Goal: Task Accomplishment & Management: Complete application form

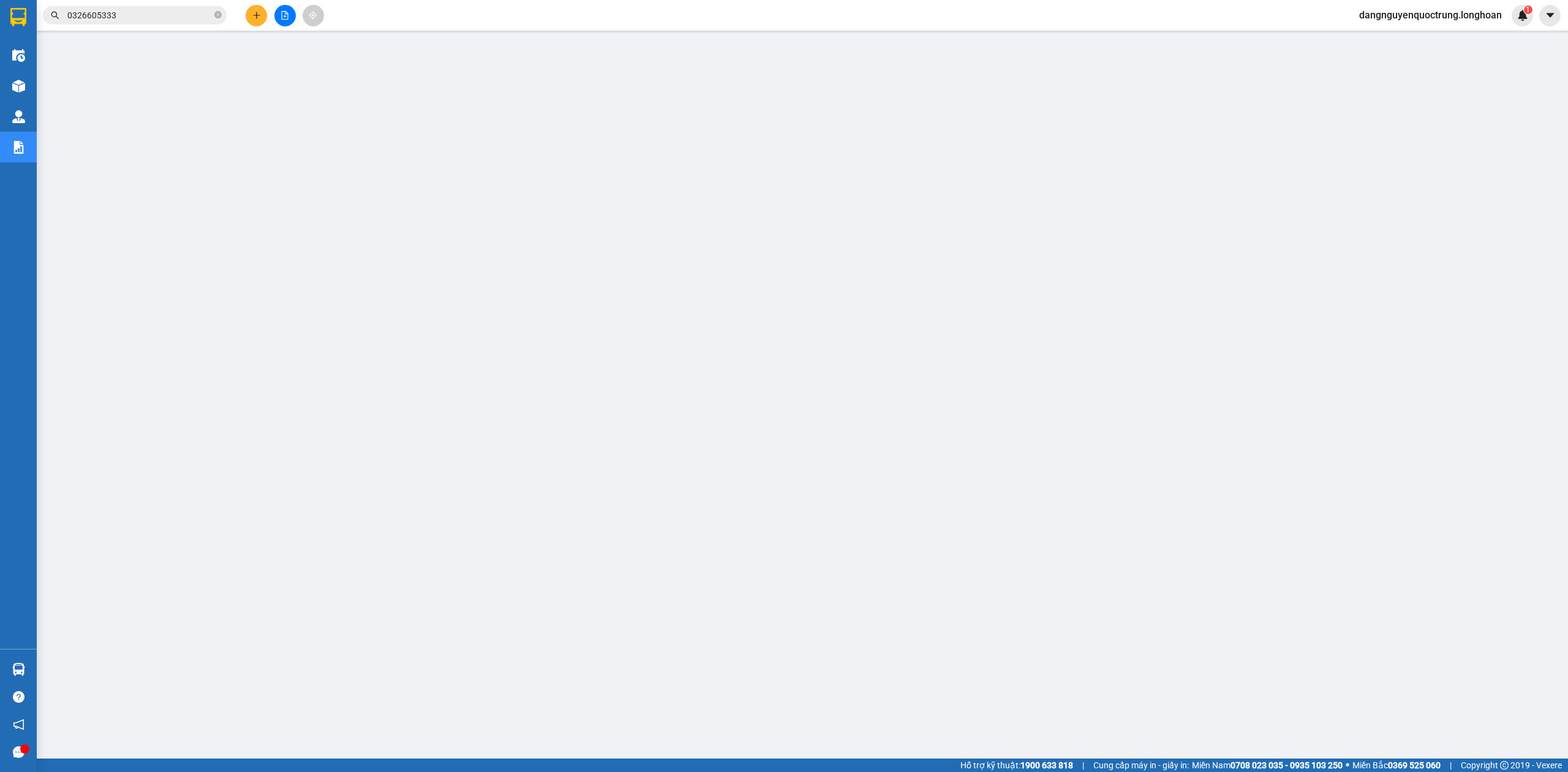
click at [172, 15] on input "0326605333" at bounding box center [140, 15] width 145 height 14
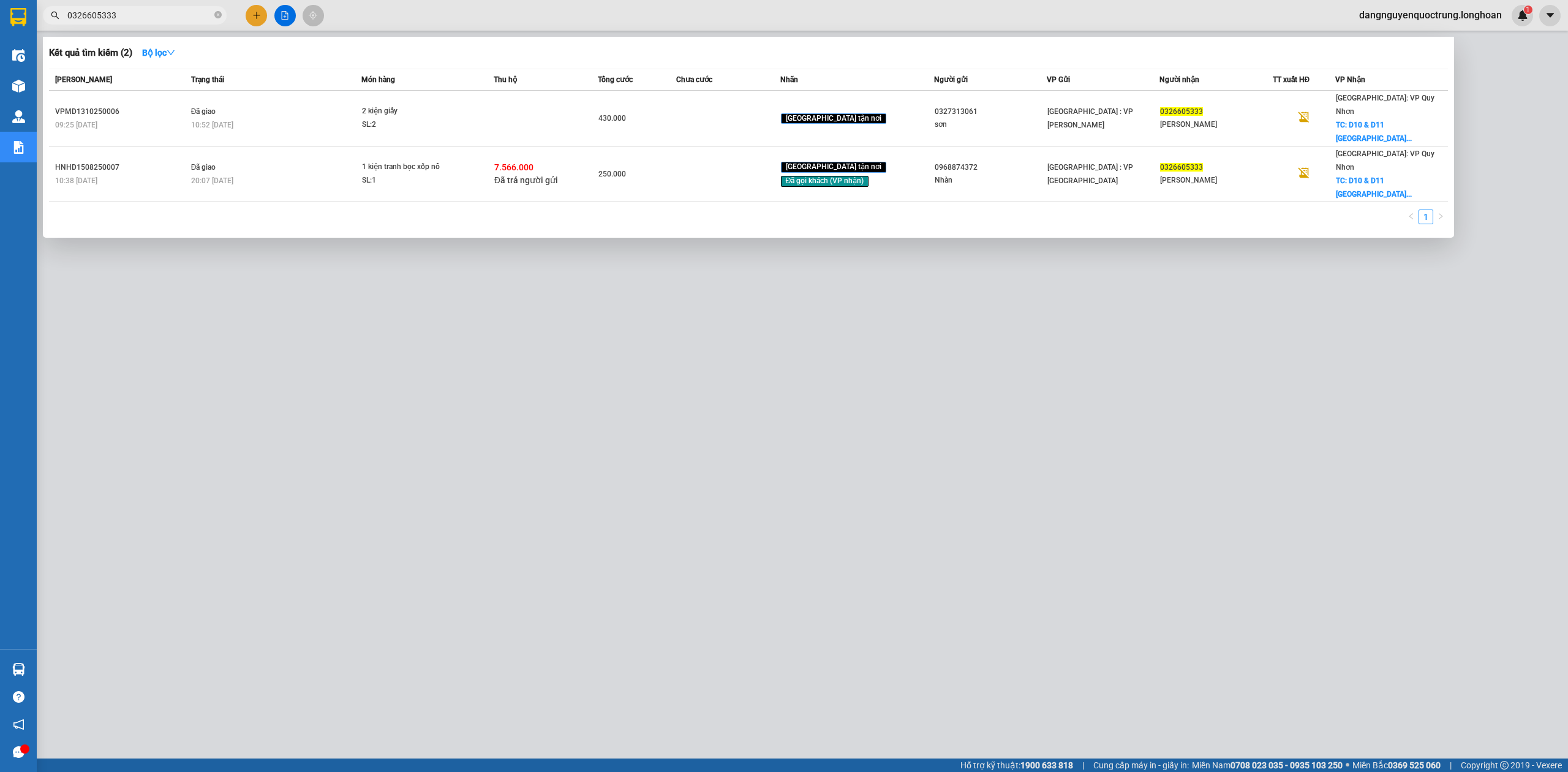
drag, startPoint x: 172, startPoint y: 15, endPoint x: 47, endPoint y: 15, distance: 125.0
click at [47, 15] on span "0326605333" at bounding box center [134, 15] width 184 height 18
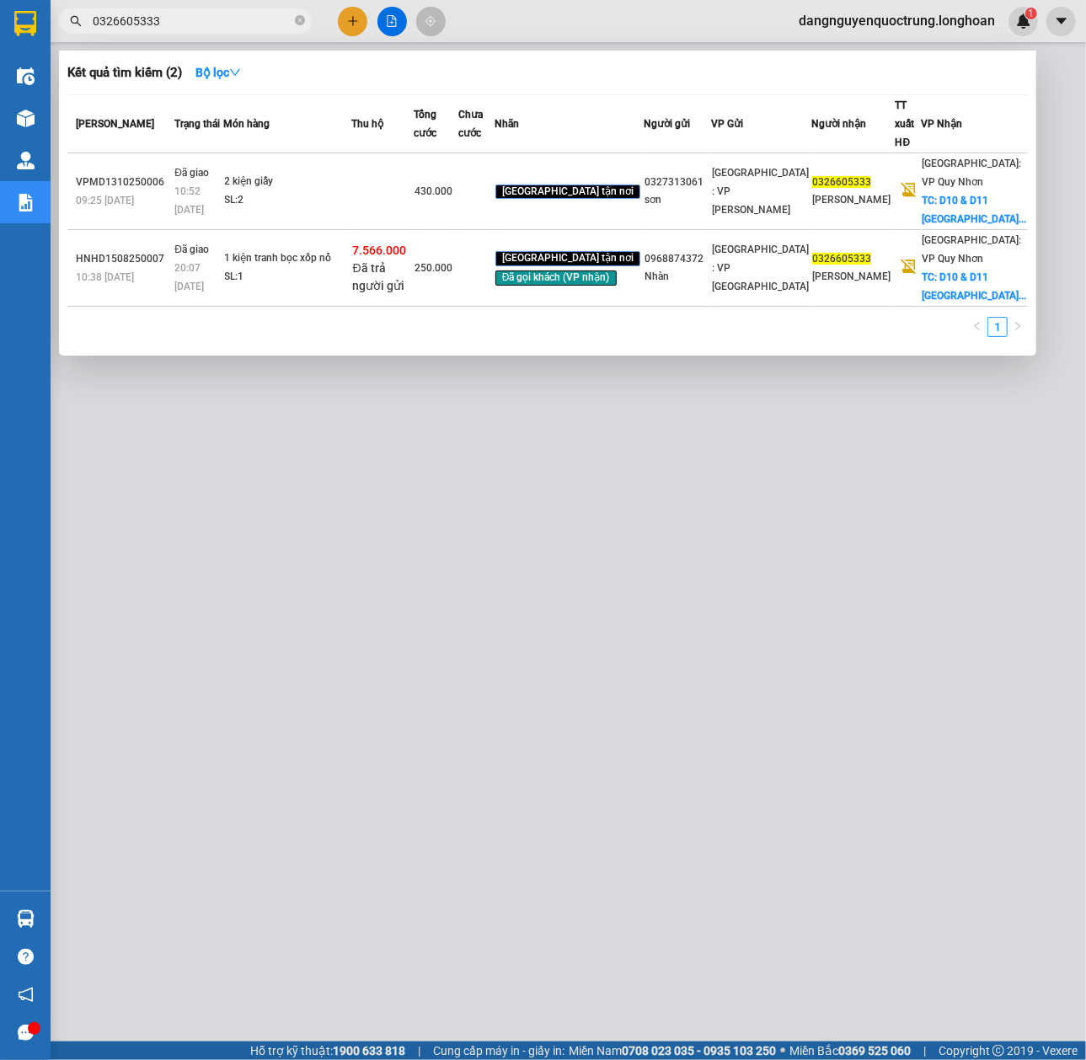
click at [261, 12] on input "0326605333" at bounding box center [192, 21] width 199 height 19
click at [301, 20] on icon "close-circle" at bounding box center [300, 20] width 10 height 10
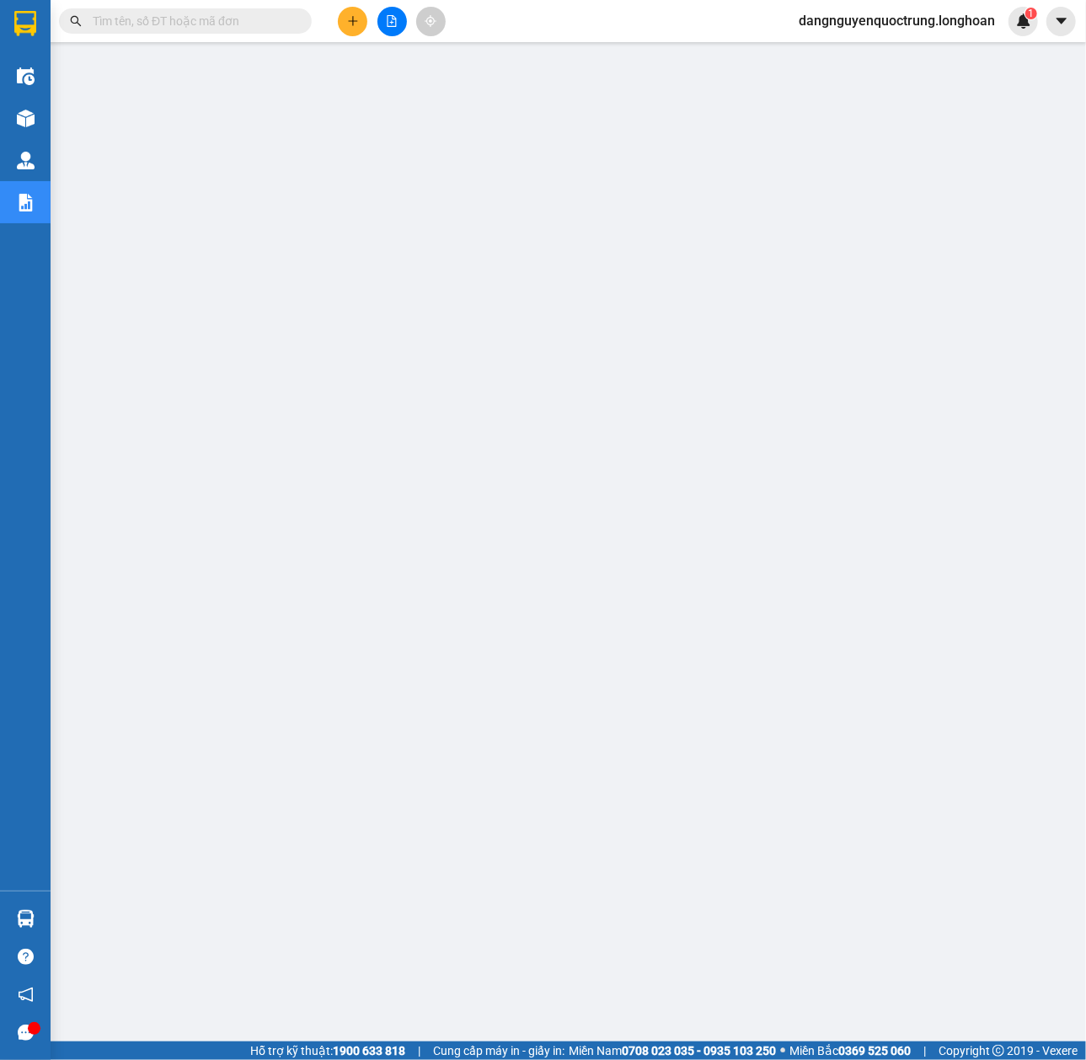
click at [204, 25] on input "text" at bounding box center [192, 21] width 199 height 19
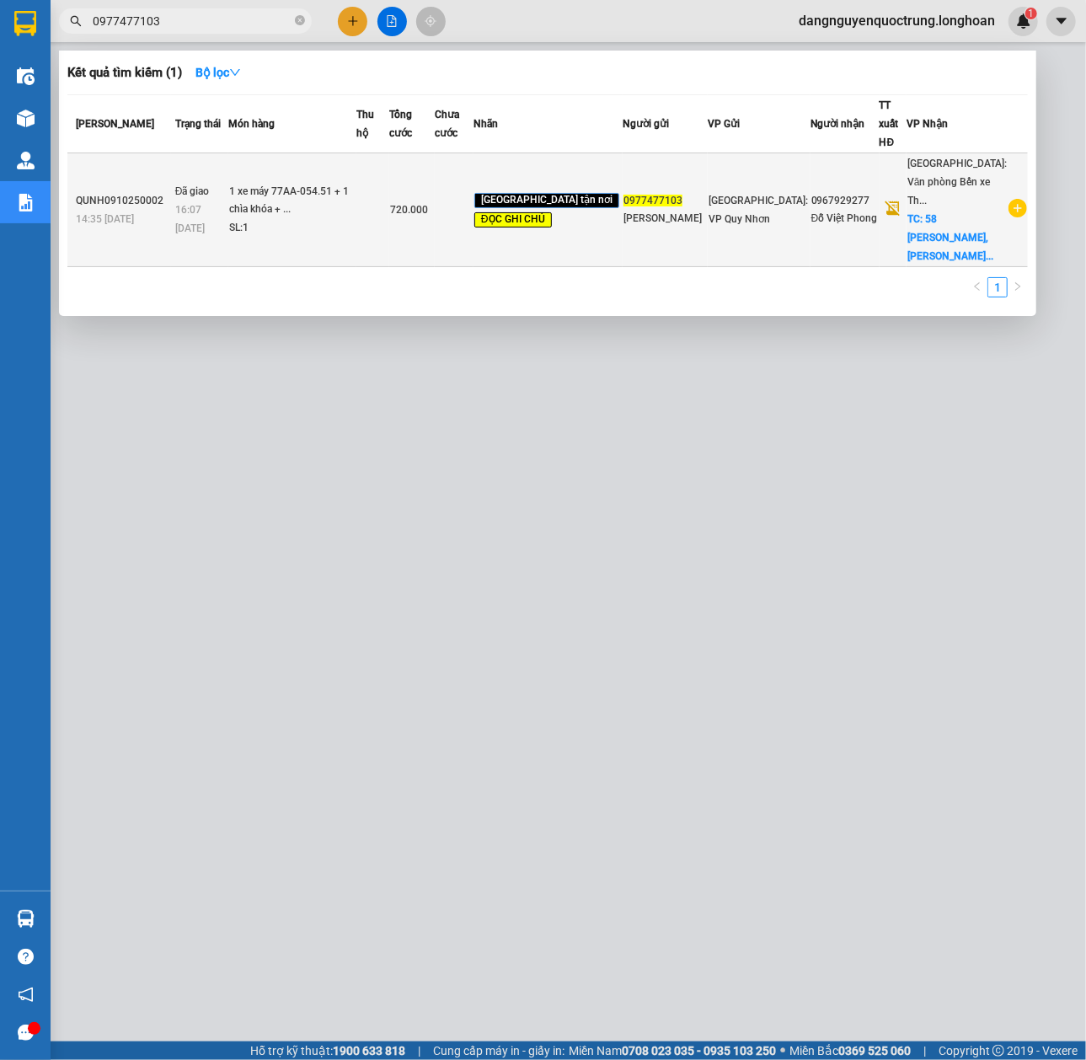
type input "0977477103"
click at [356, 189] on div "1 xe máy 77AA-054.51 + 1 chìa khóa + ..." at bounding box center [292, 201] width 126 height 36
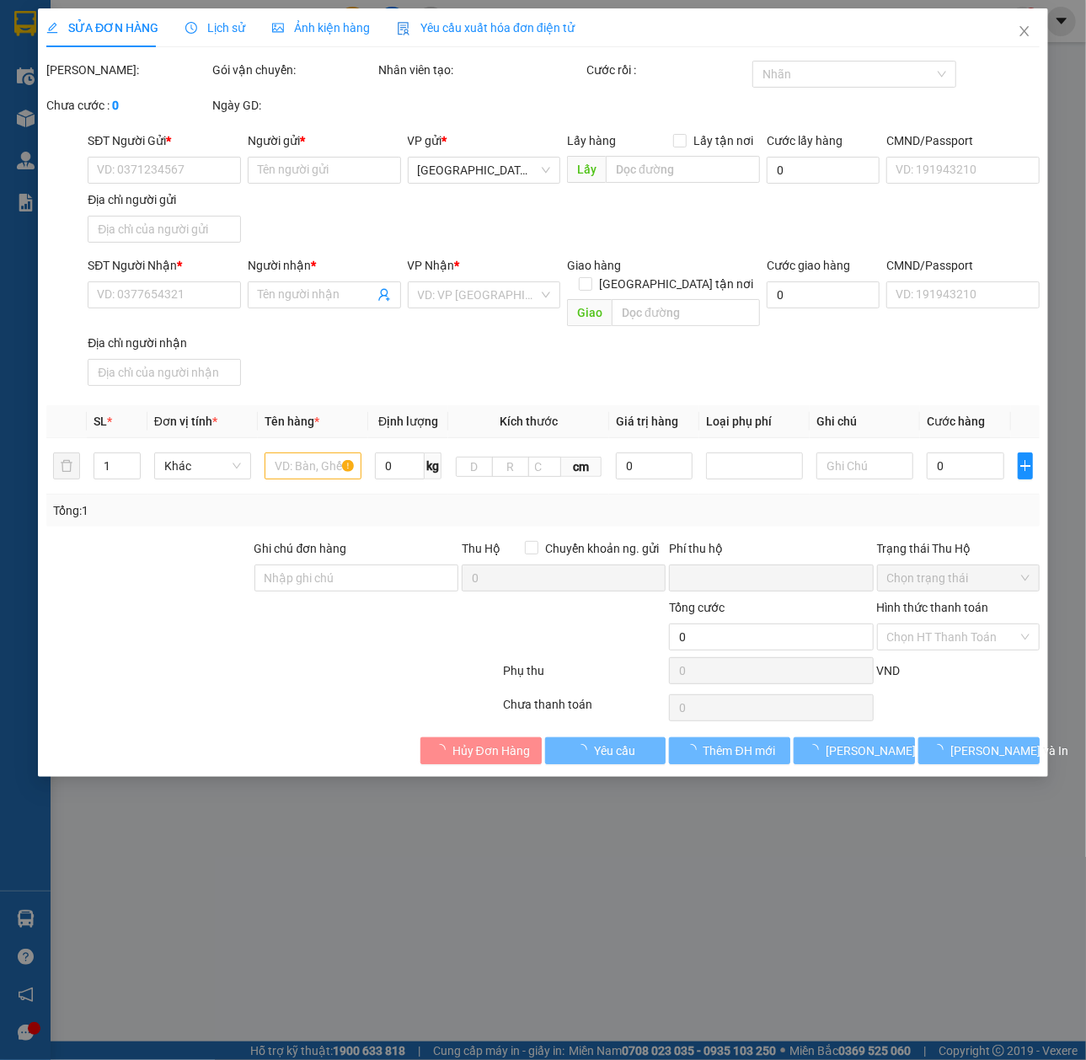
click at [220, 21] on span "Lịch sử" at bounding box center [215, 27] width 60 height 13
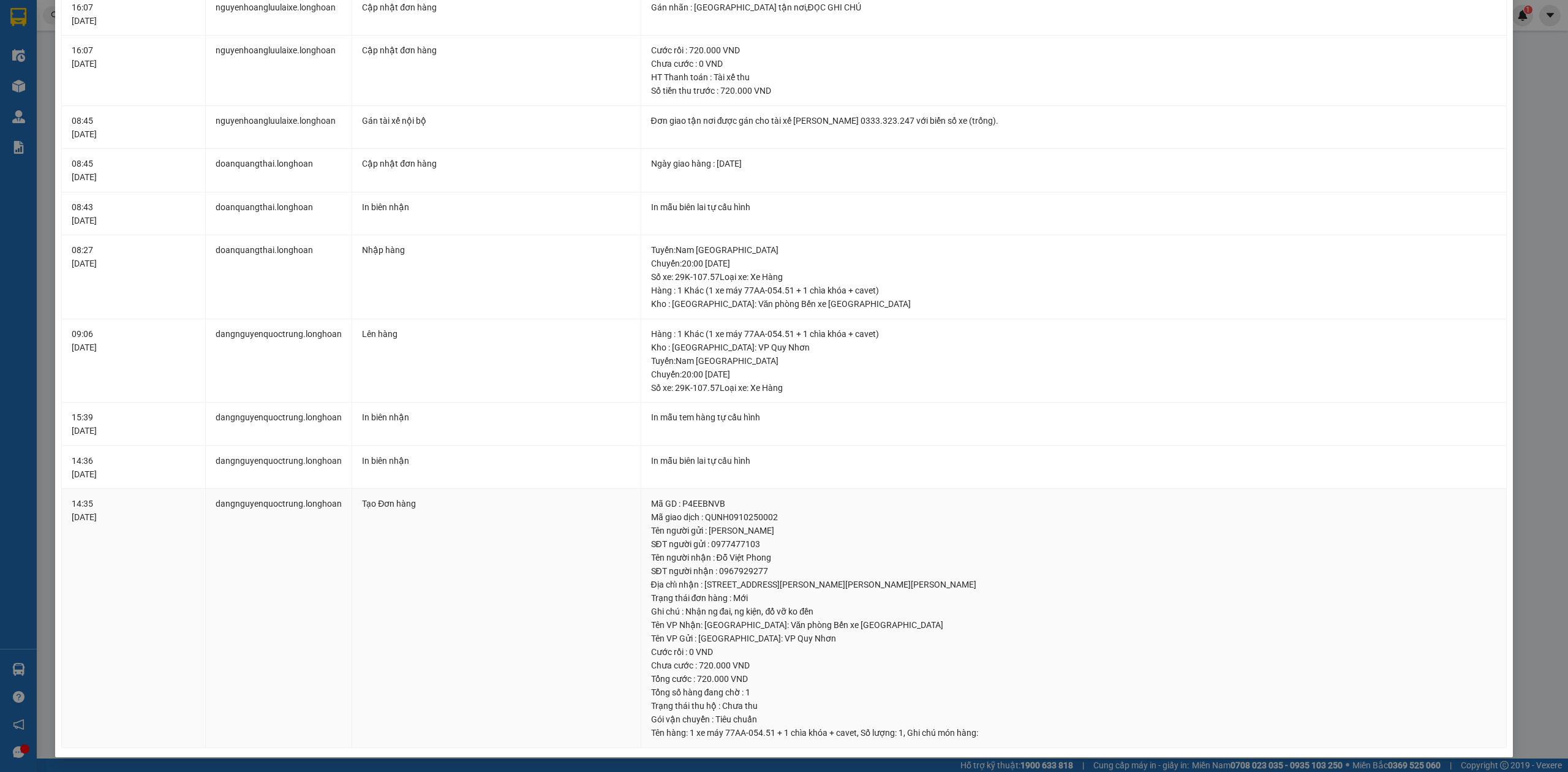
scroll to position [474, 0]
click at [1539, 106] on div "SỬA ĐƠN HÀNG Lịch sử Ảnh kiện hàng Yêu cầu xuất hóa đơn điện tử Total Paid Fee …" at bounding box center [784, 386] width 1568 height 772
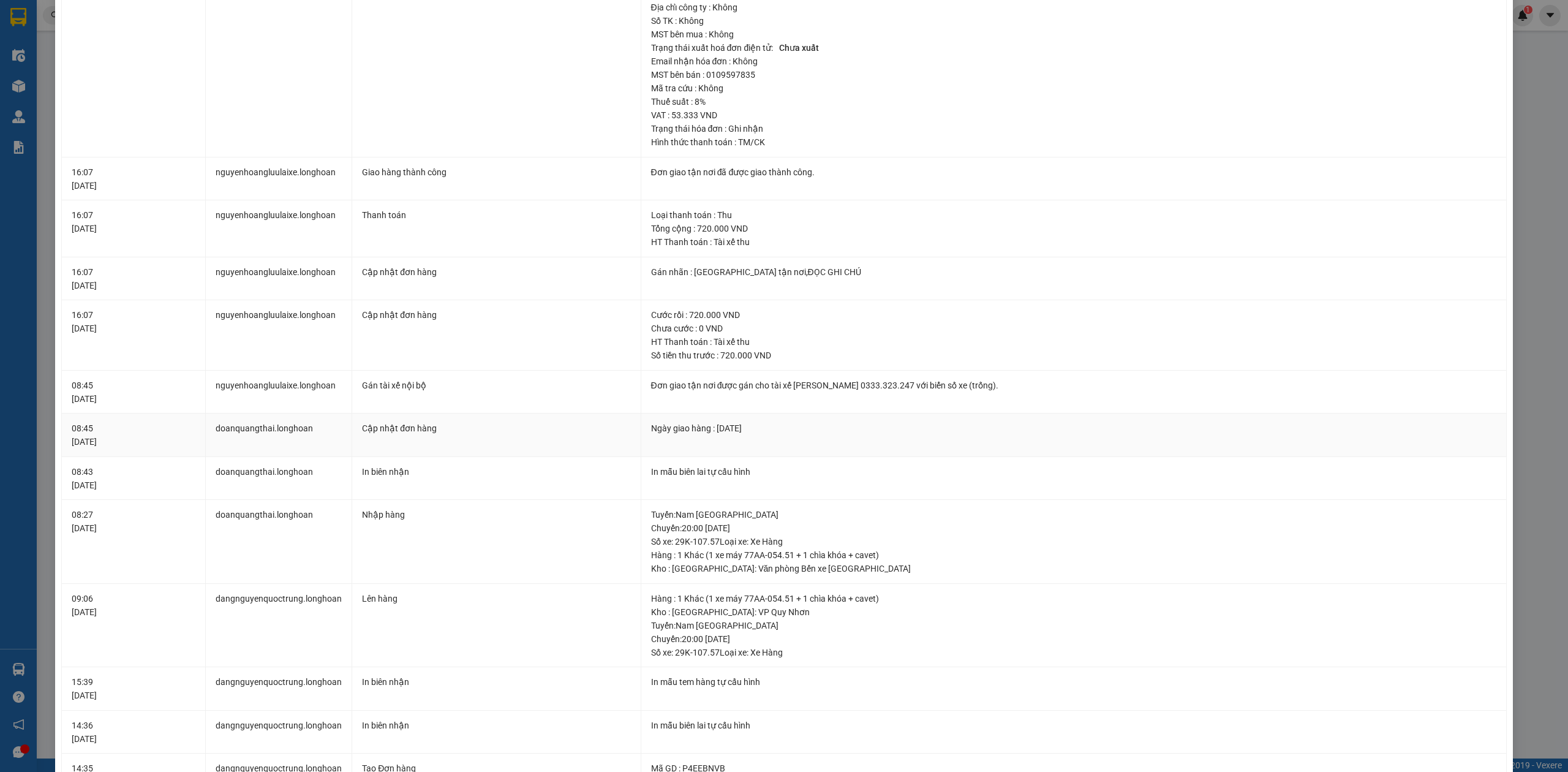
scroll to position [148, 0]
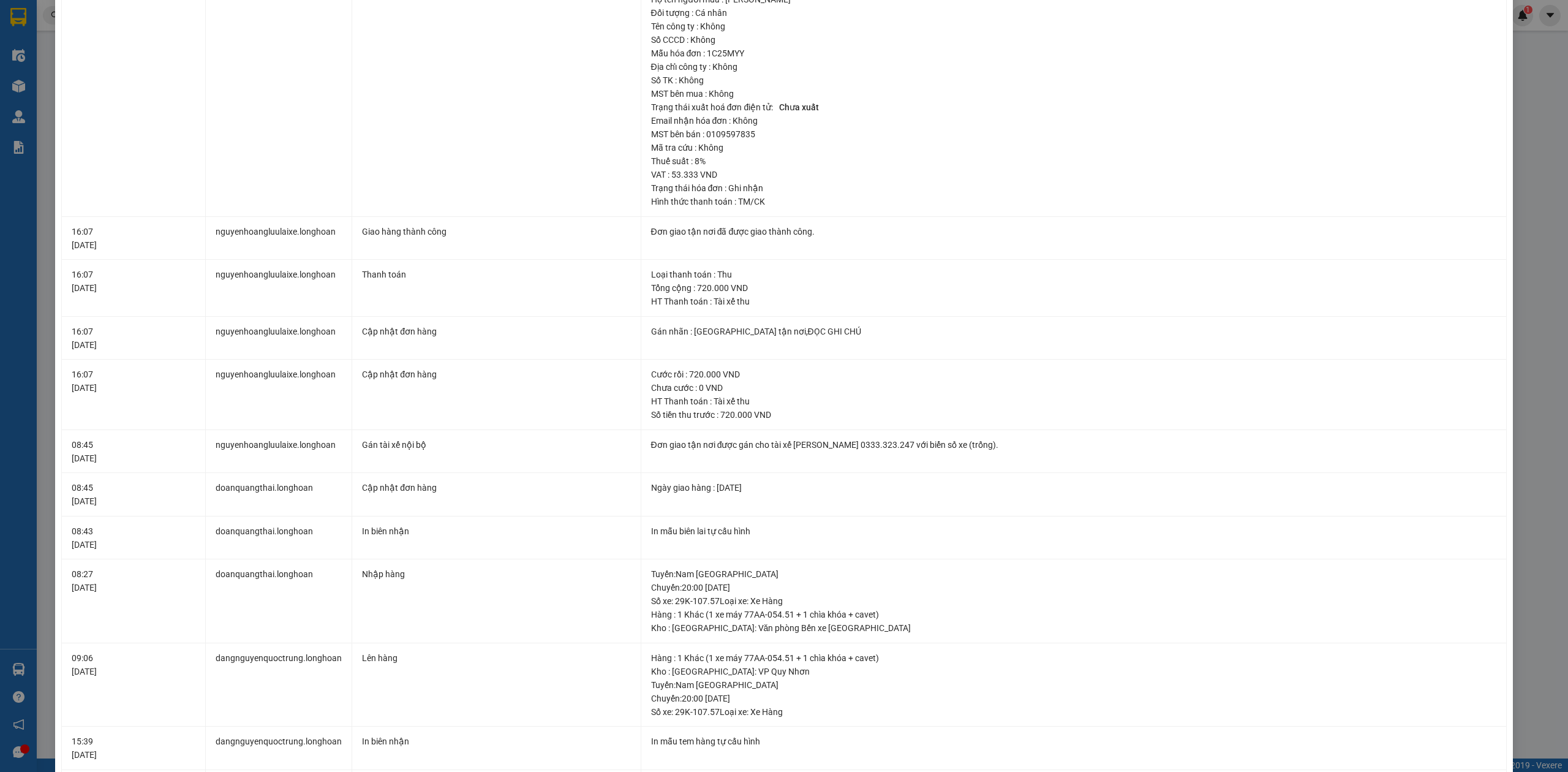
click at [1532, 435] on div "SỬA ĐƠN HÀNG Lịch sử Ảnh kiện hàng Yêu cầu xuất hóa đơn điện tử Total Paid Fee …" at bounding box center [784, 386] width 1568 height 772
click at [1520, 37] on div "SỬA ĐƠN HÀNG Lịch sử Ảnh kiện hàng Yêu cầu xuất hóa đơn điện tử Total Paid Fee …" at bounding box center [784, 386] width 1568 height 772
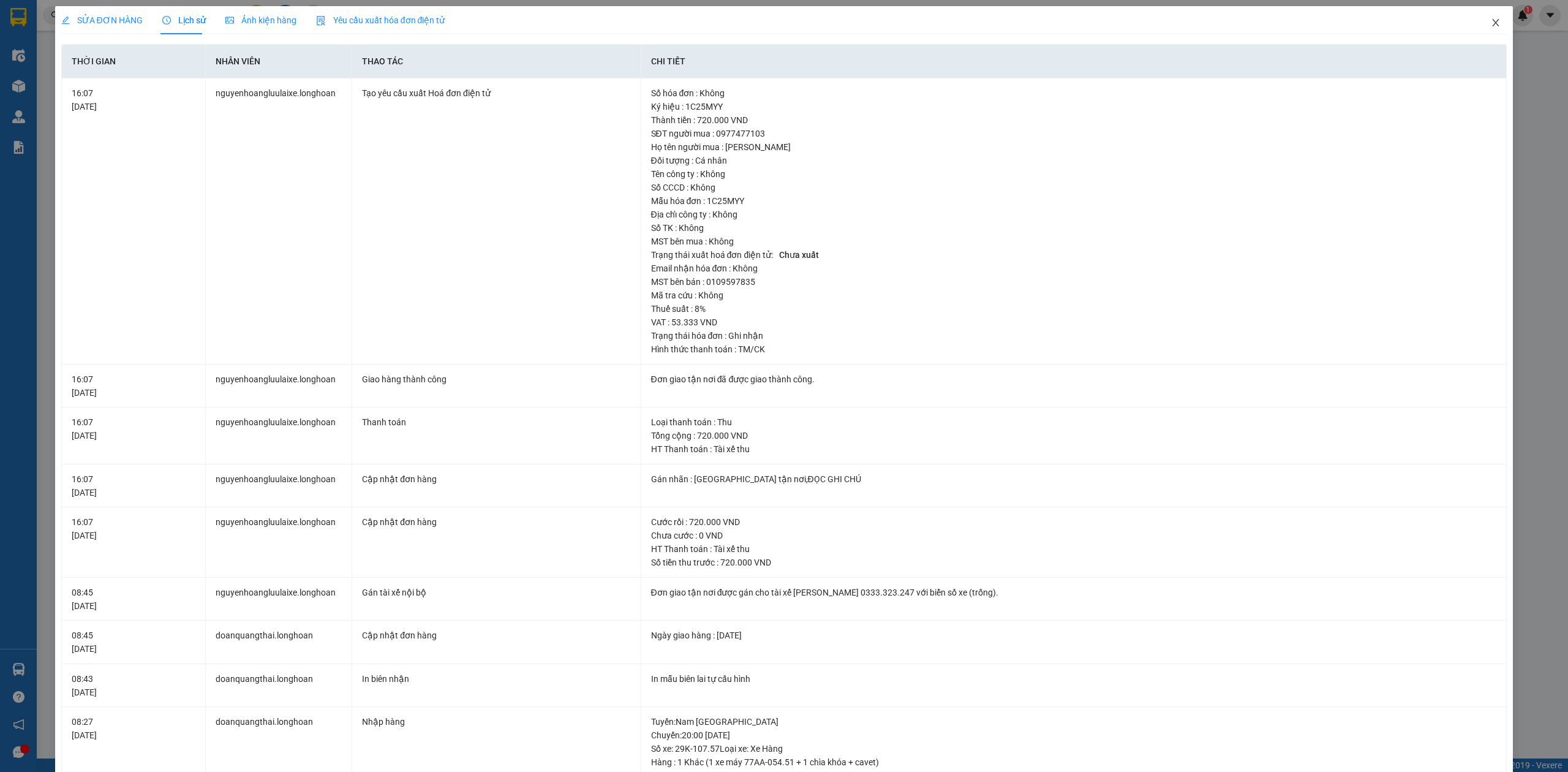
click at [1493, 20] on icon "close" at bounding box center [1496, 23] width 7 height 7
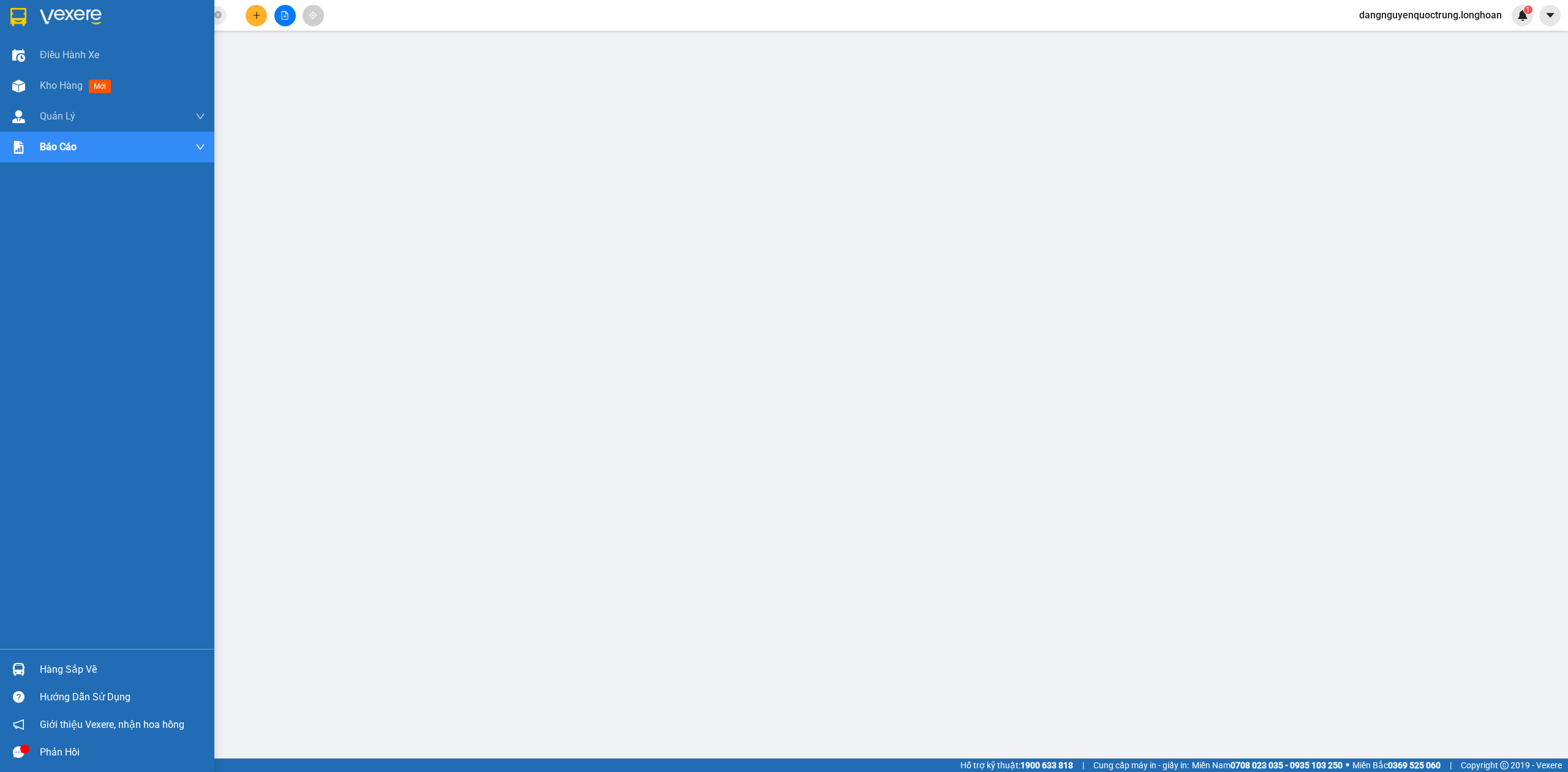
click at [11, 12] on img at bounding box center [18, 17] width 16 height 18
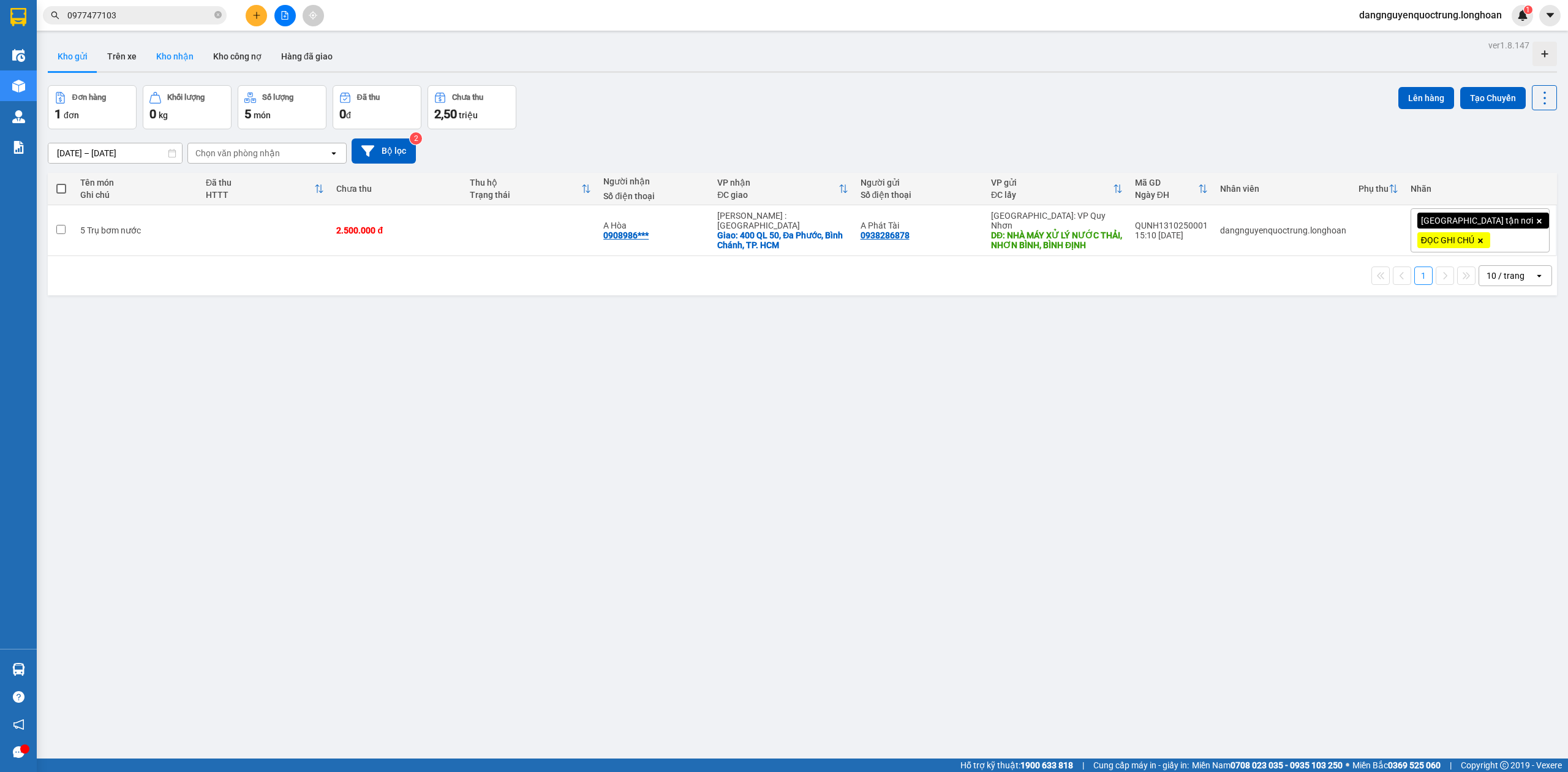
click at [177, 63] on button "Kho nhận" at bounding box center [174, 56] width 57 height 29
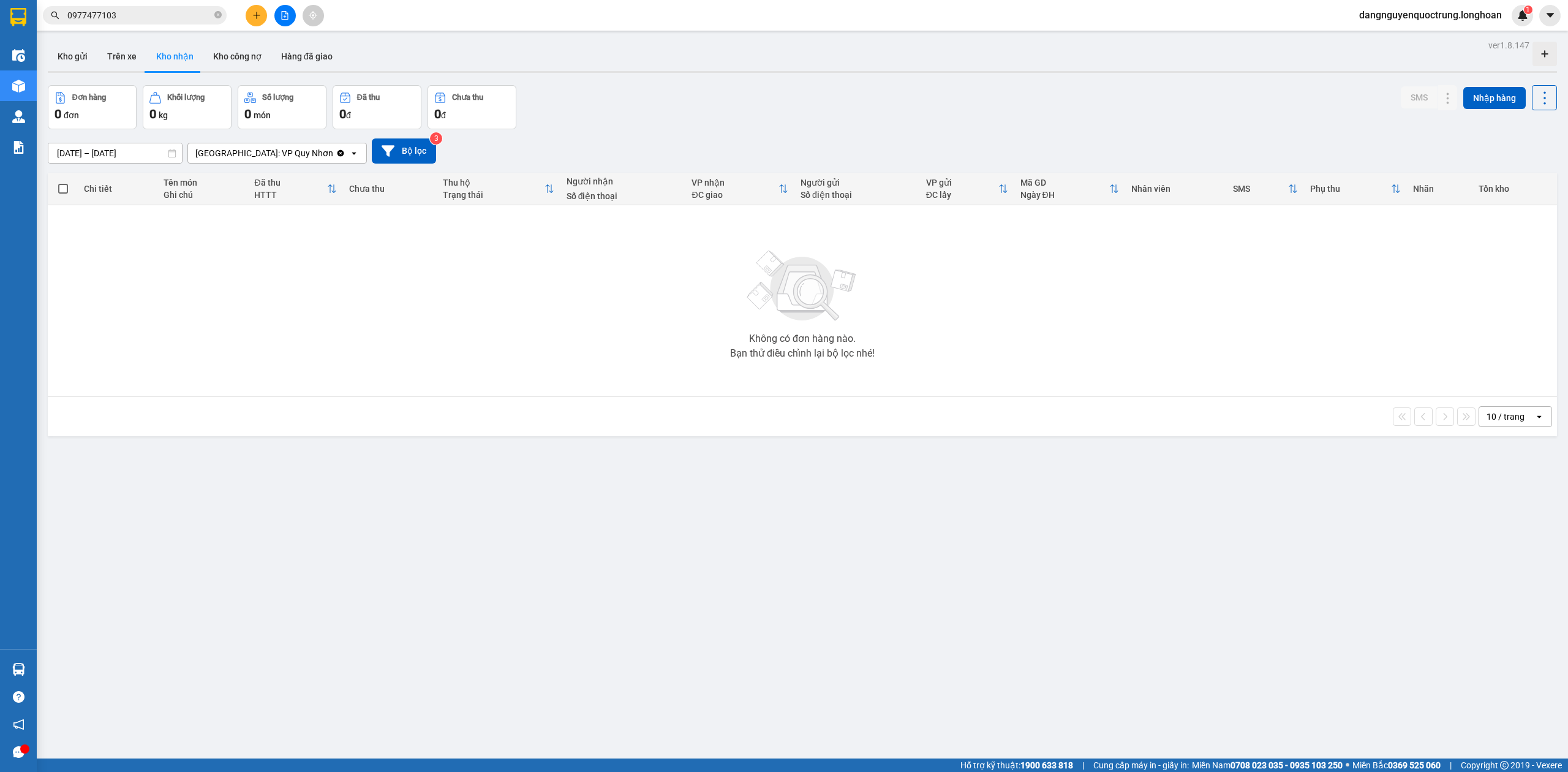
click at [989, 675] on div "ver 1.8.147 Kho gửi Trên xe Kho nhận Kho công nợ Hàng đã giao Đơn hàng 0 đơn Kh…" at bounding box center [803, 423] width 1519 height 772
click at [988, 662] on div "ver 1.8.147 Kho gửi Trên xe Kho nhận Kho công nợ Hàng đã giao Đơn hàng 0 đơn Kh…" at bounding box center [803, 423] width 1519 height 772
click at [834, 582] on div "ver 1.8.147 Kho gửi Trên xe Kho nhận Kho công nợ Hàng đã giao Đơn hàng 0 đơn Kh…" at bounding box center [803, 423] width 1519 height 772
click at [995, 590] on div "ver 1.8.147 Kho gửi Trên xe Kho nhận Kho công nợ Hàng đã giao Đơn hàng 0 đơn Kh…" at bounding box center [803, 423] width 1519 height 772
click at [1087, 643] on div "ver 1.8.147 Kho gửi Trên xe Kho nhận Kho công nợ Hàng đã giao Đơn hàng 0 đơn Kh…" at bounding box center [803, 423] width 1519 height 772
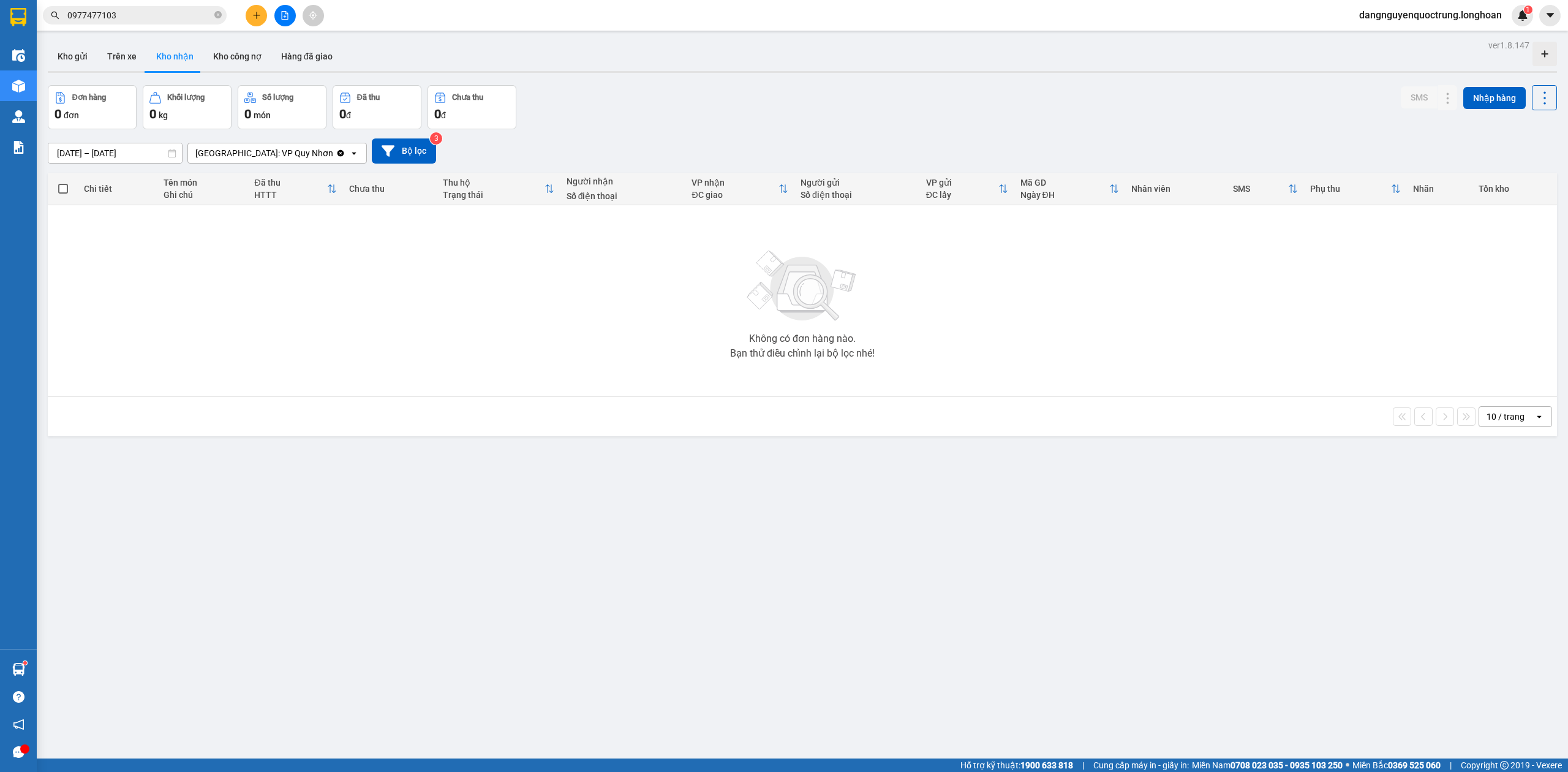
click at [1058, 630] on div "ver 1.8.147 Kho gửi Trên xe Kho nhận Kho công nợ Hàng đã giao Đơn hàng 0 đơn Kh…" at bounding box center [803, 423] width 1519 height 772
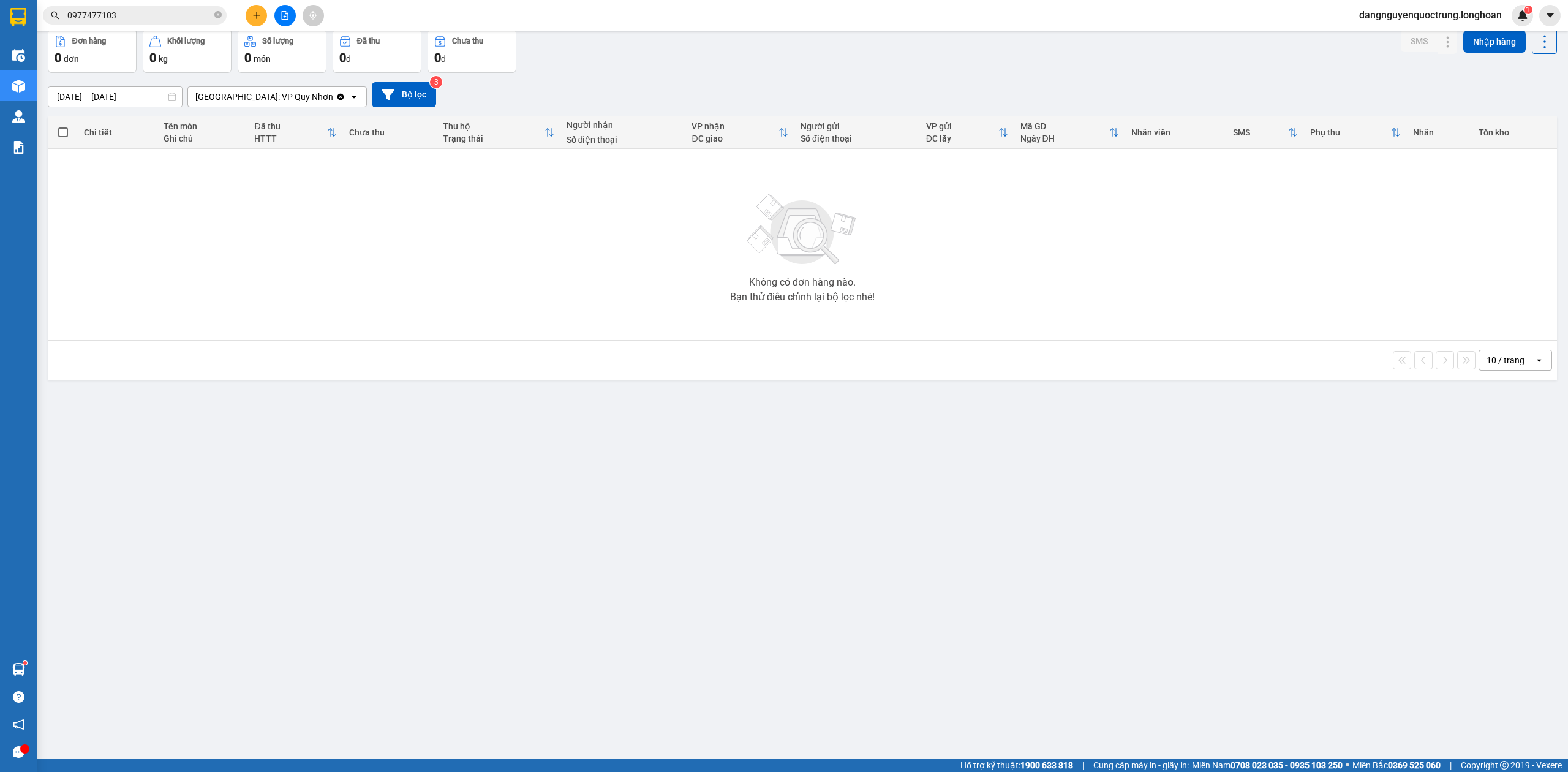
click at [922, 405] on div "ver 1.8.147 Kho gửi Trên xe Kho nhận Kho công nợ Hàng đã giao Đơn hàng 0 đơn Kh…" at bounding box center [803, 366] width 1519 height 772
click at [961, 589] on div "ver 1.8.147 Kho gửi Trên xe Kho nhận Kho công nợ Hàng đã giao Đơn hàng 0 đơn Kh…" at bounding box center [803, 366] width 1519 height 772
drag, startPoint x: 221, startPoint y: 15, endPoint x: 192, endPoint y: 16, distance: 29.0
click at [220, 15] on icon "close-circle" at bounding box center [218, 15] width 7 height 7
click at [173, 16] on input "text" at bounding box center [140, 15] width 145 height 14
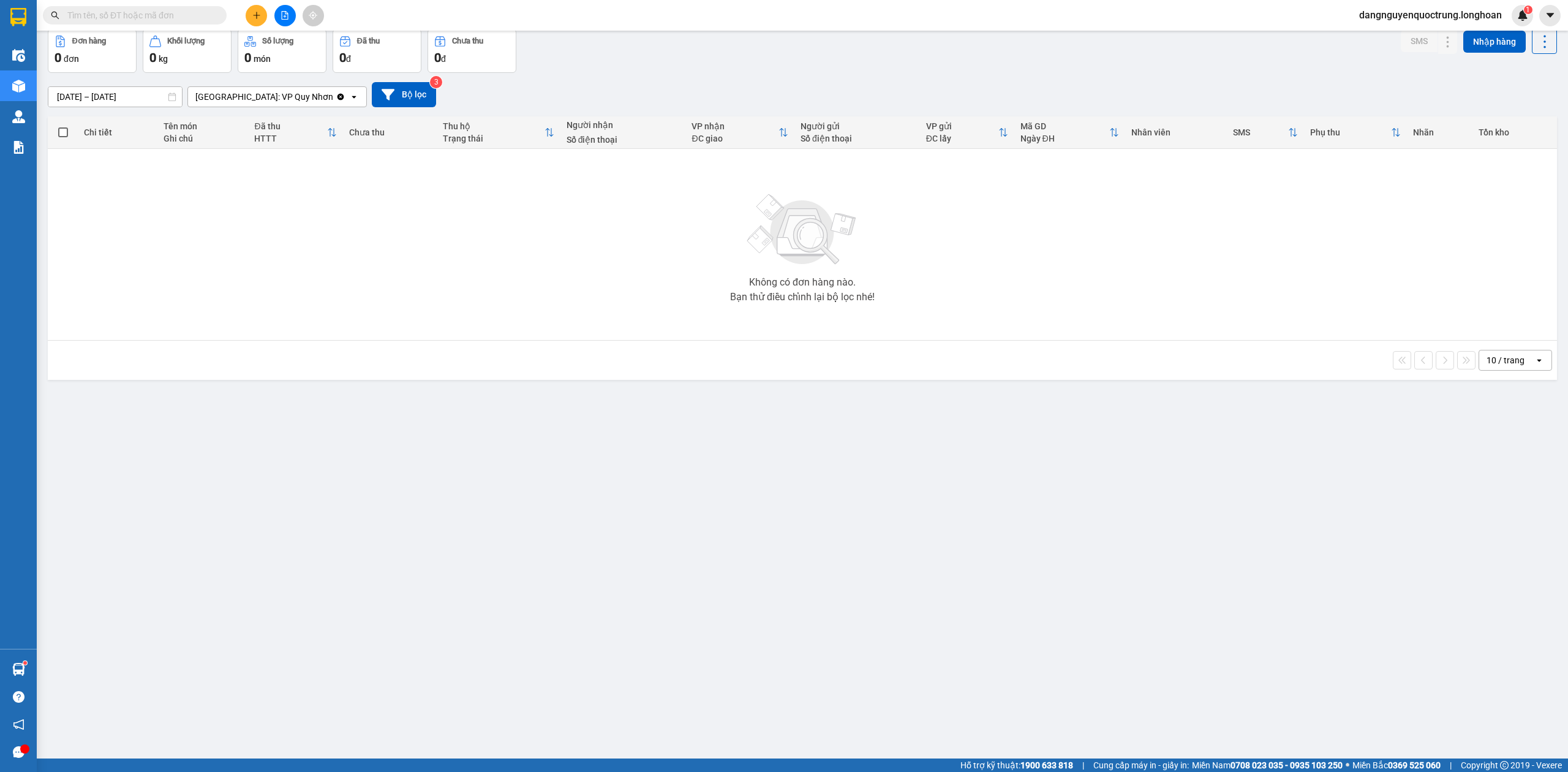
paste input "0796992635"
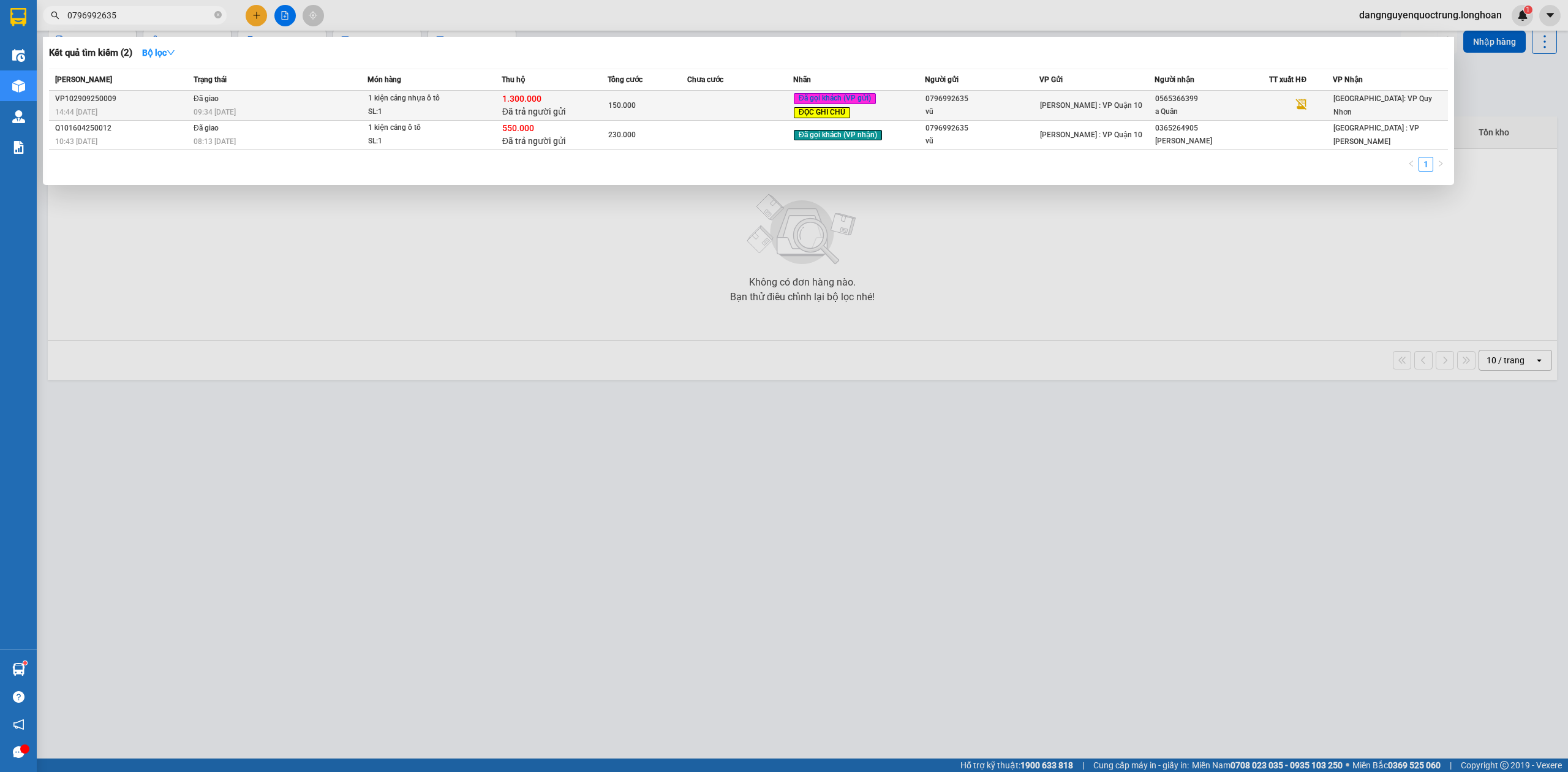
type input "0796992635"
click at [302, 111] on div "09:34 [DATE]" at bounding box center [280, 112] width 173 height 14
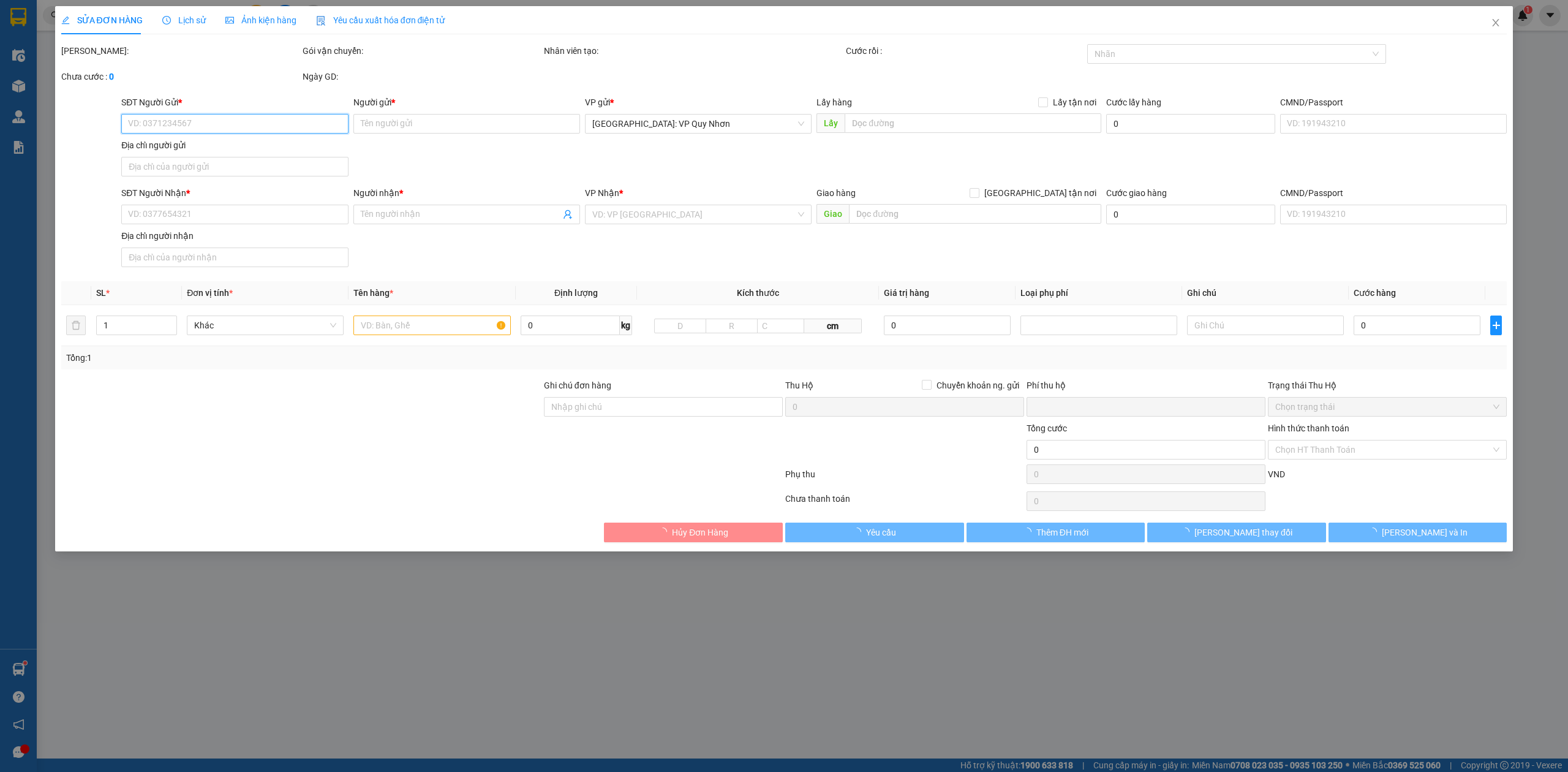
type input "0796992635"
type input "vũ"
type input "0565366399"
type input "a Quân"
type input "hàng k bao bể vỡ hư hỏng ( CHƯA CÓ HÀNG )"
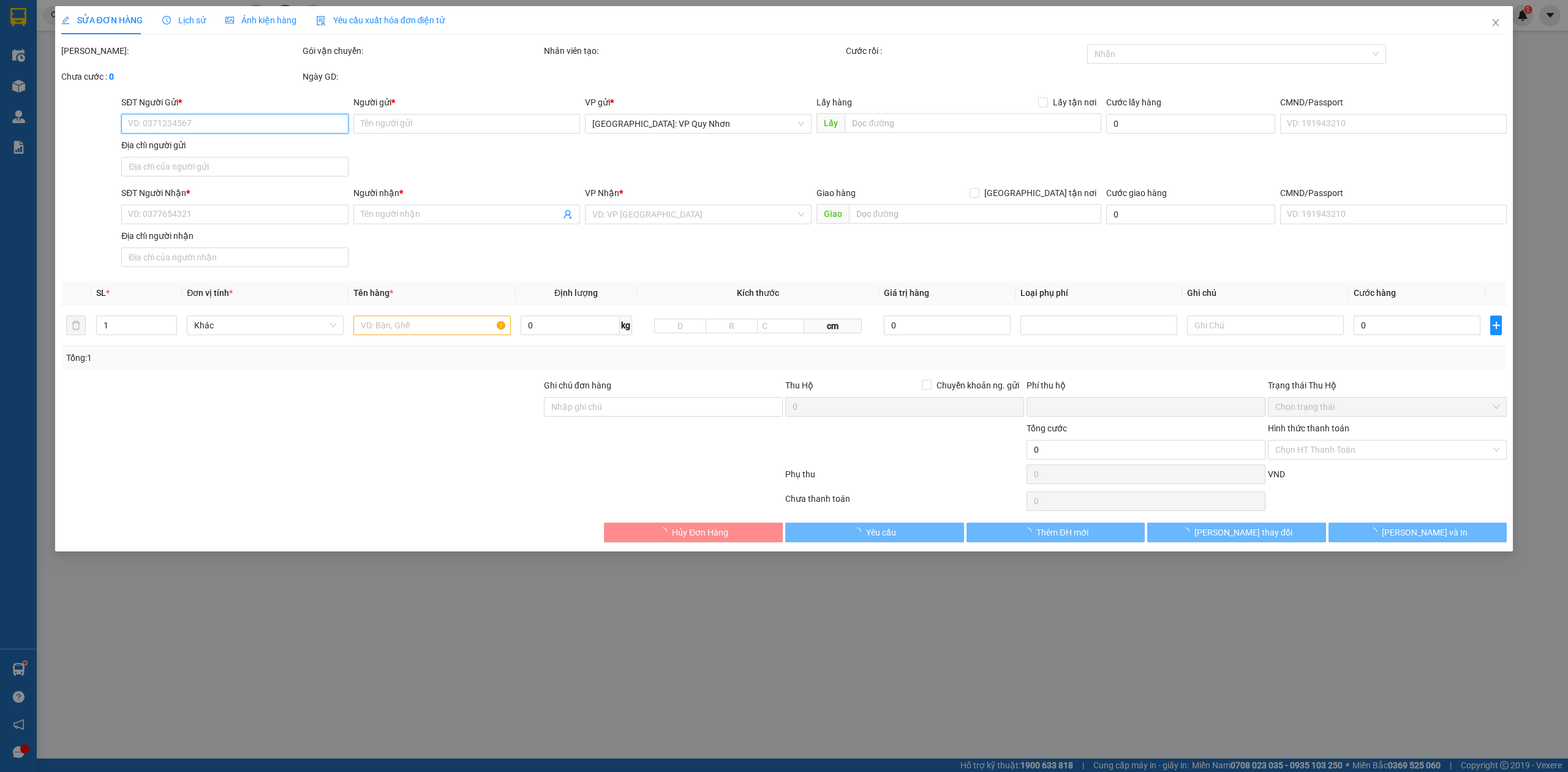
checkbox input "true"
type input "1.300.000"
type input "10.000"
type input "150.000"
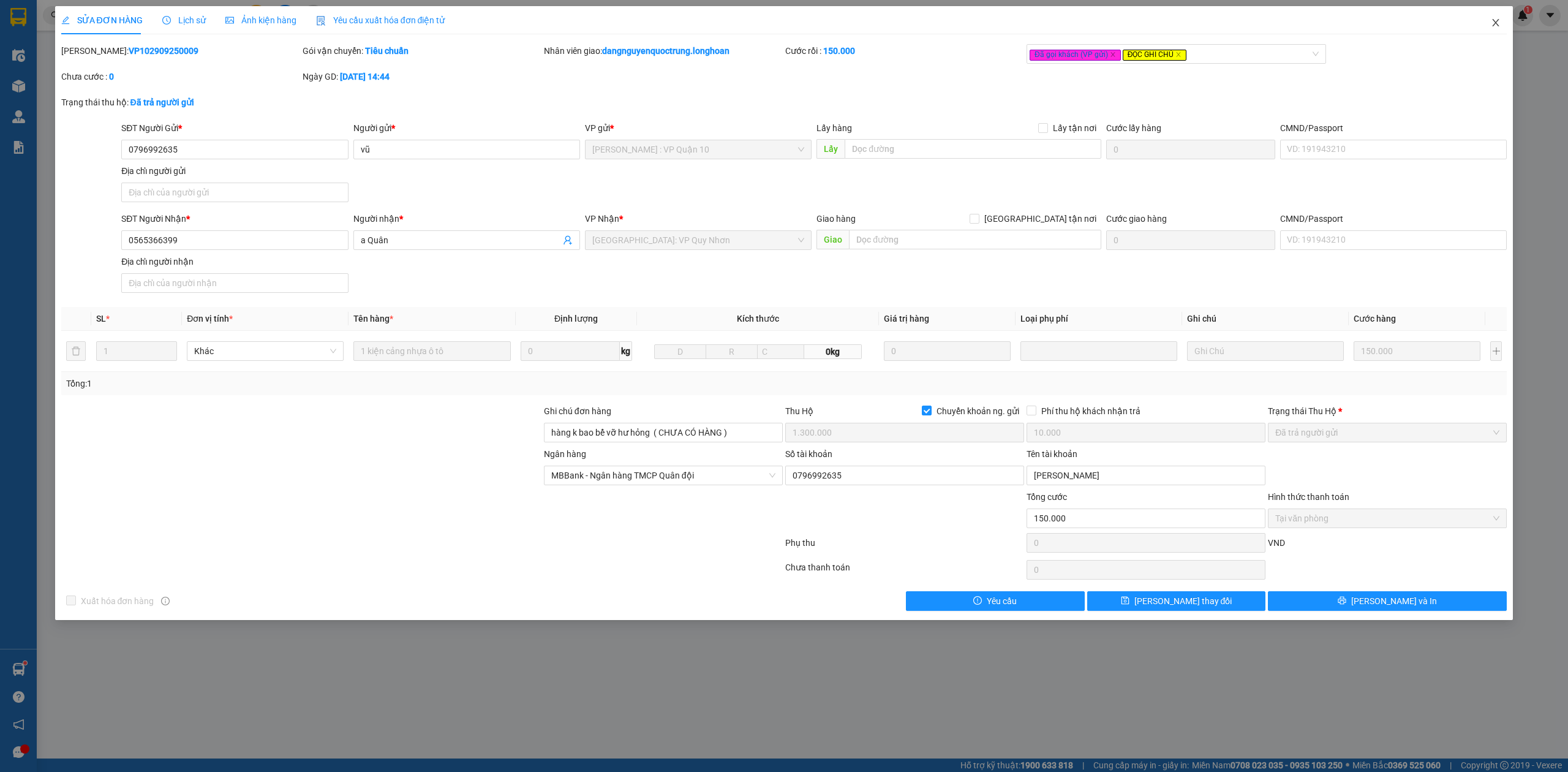
click at [1498, 25] on icon "close" at bounding box center [1496, 23] width 7 height 7
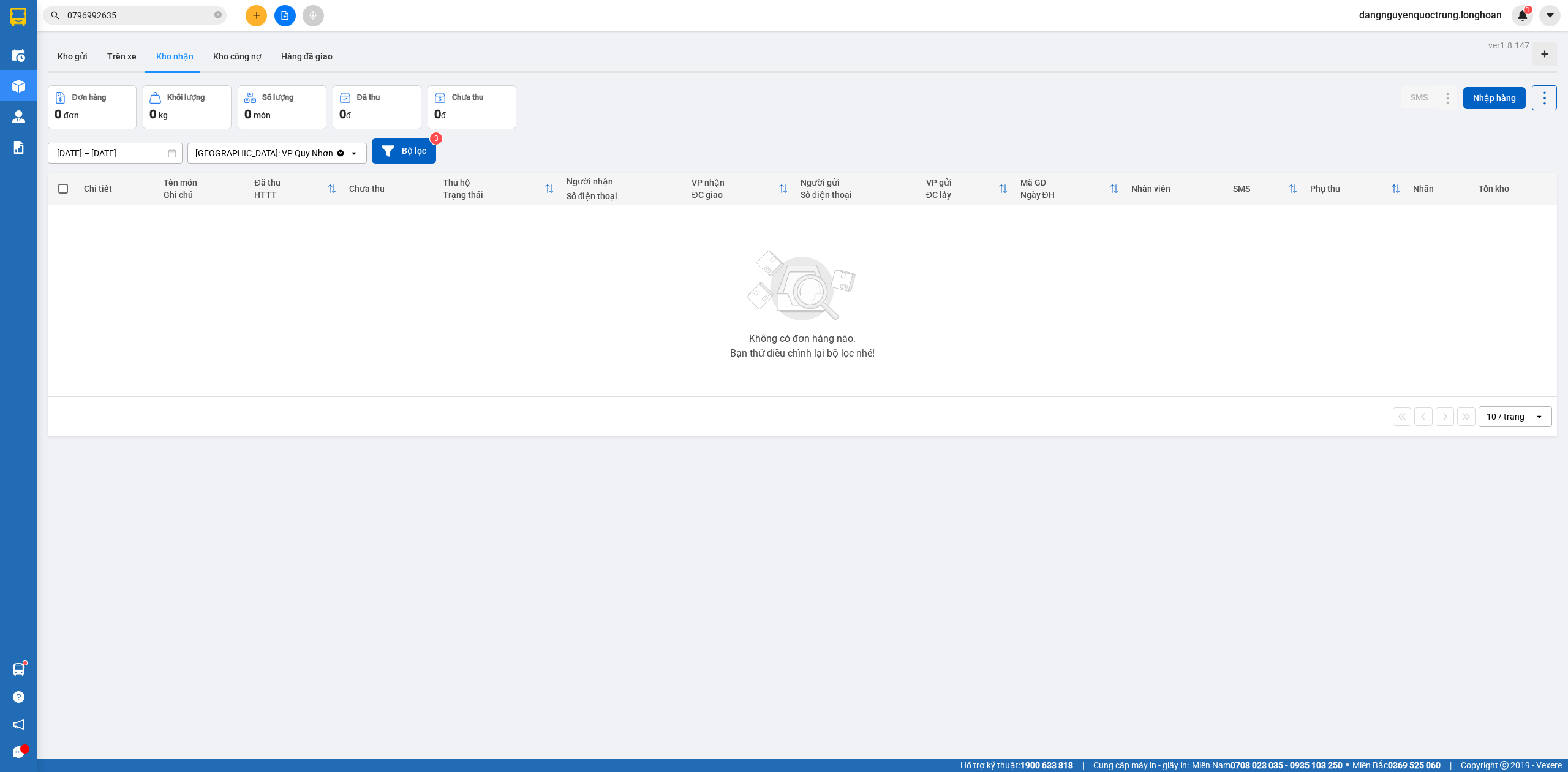
click at [177, 21] on input "0796992635" at bounding box center [140, 15] width 145 height 14
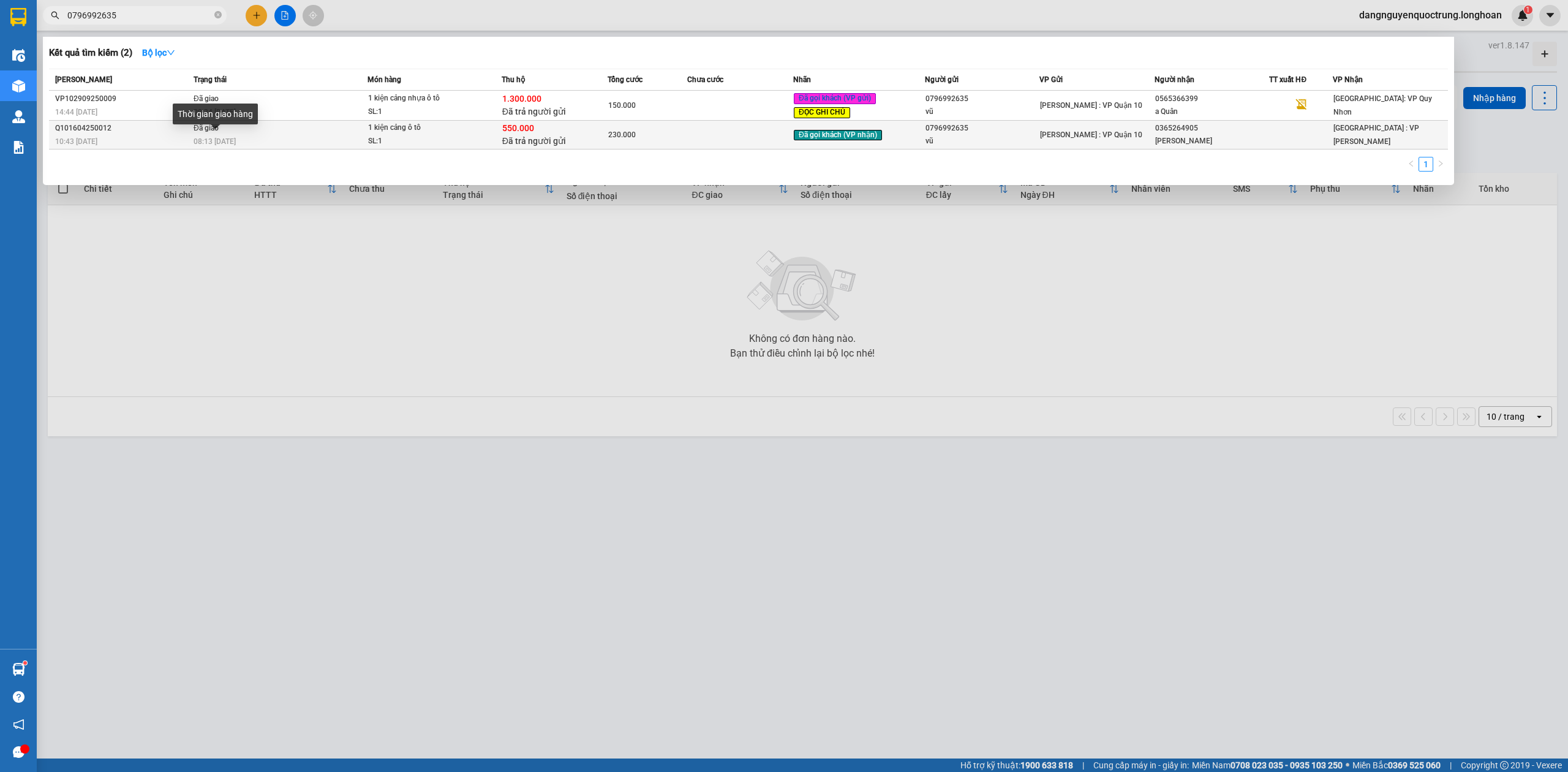
click at [225, 140] on span "08:13 [DATE]" at bounding box center [214, 142] width 42 height 9
click at [333, 137] on div "08:13 [DATE]" at bounding box center [280, 141] width 173 height 14
click at [550, 130] on div "550.000 Đã trả người gửi" at bounding box center [555, 134] width 105 height 25
click at [635, 124] on td "230.000" at bounding box center [648, 135] width 80 height 29
click at [616, 417] on div at bounding box center [784, 386] width 1568 height 772
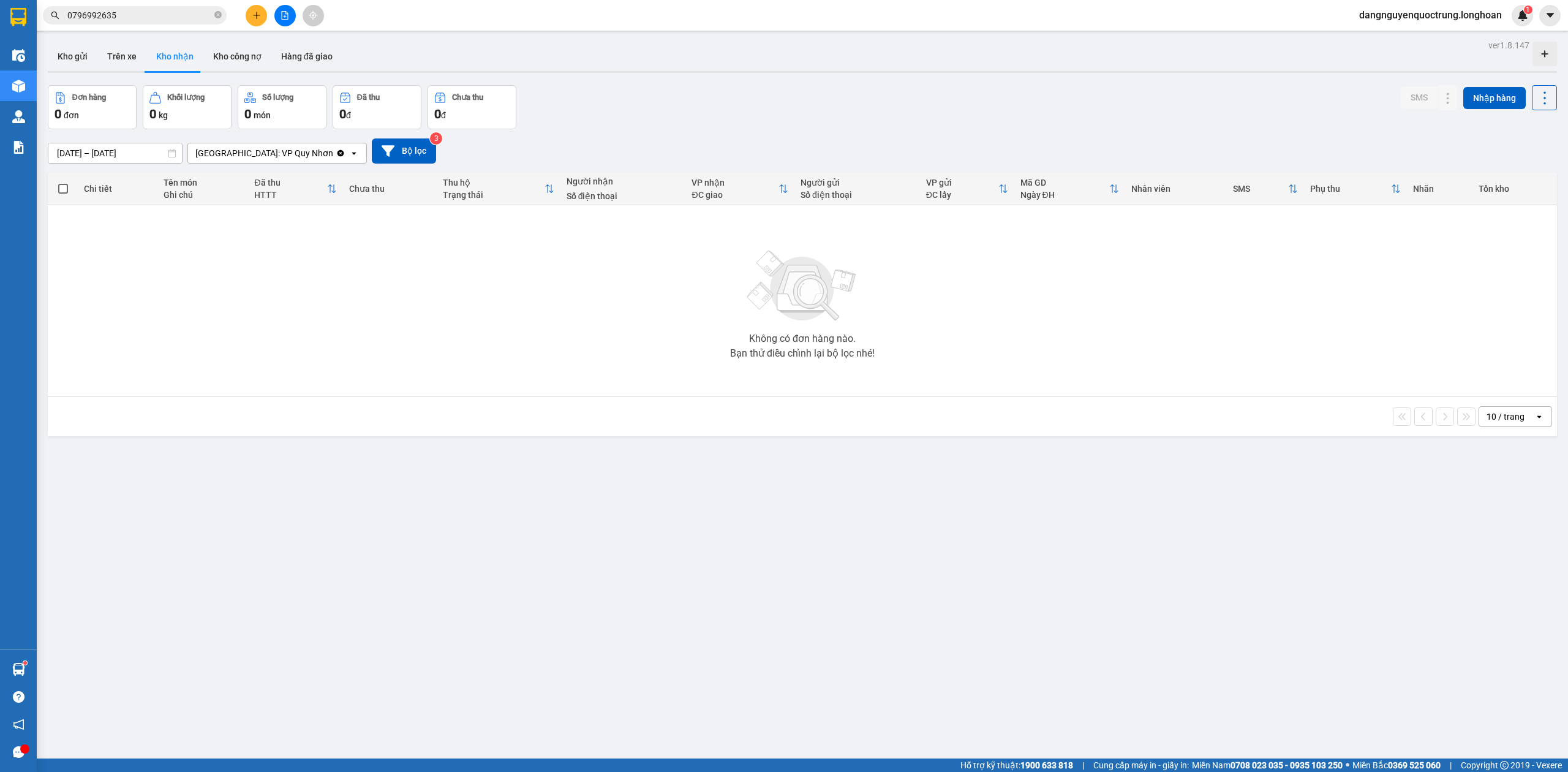
click at [146, 11] on input "0796992635" at bounding box center [140, 15] width 145 height 14
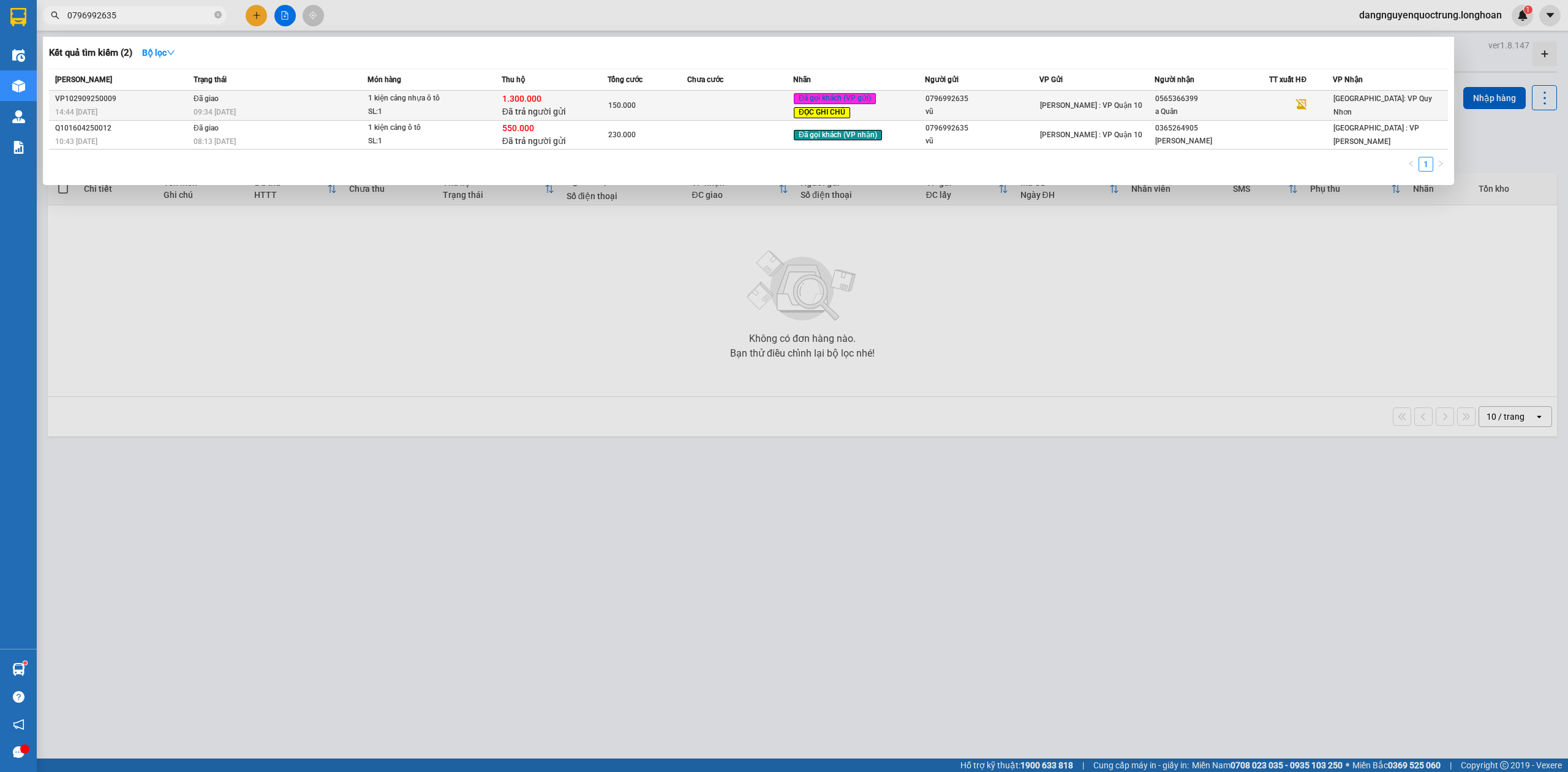
click at [212, 101] on span "Đã giao" at bounding box center [206, 99] width 25 height 9
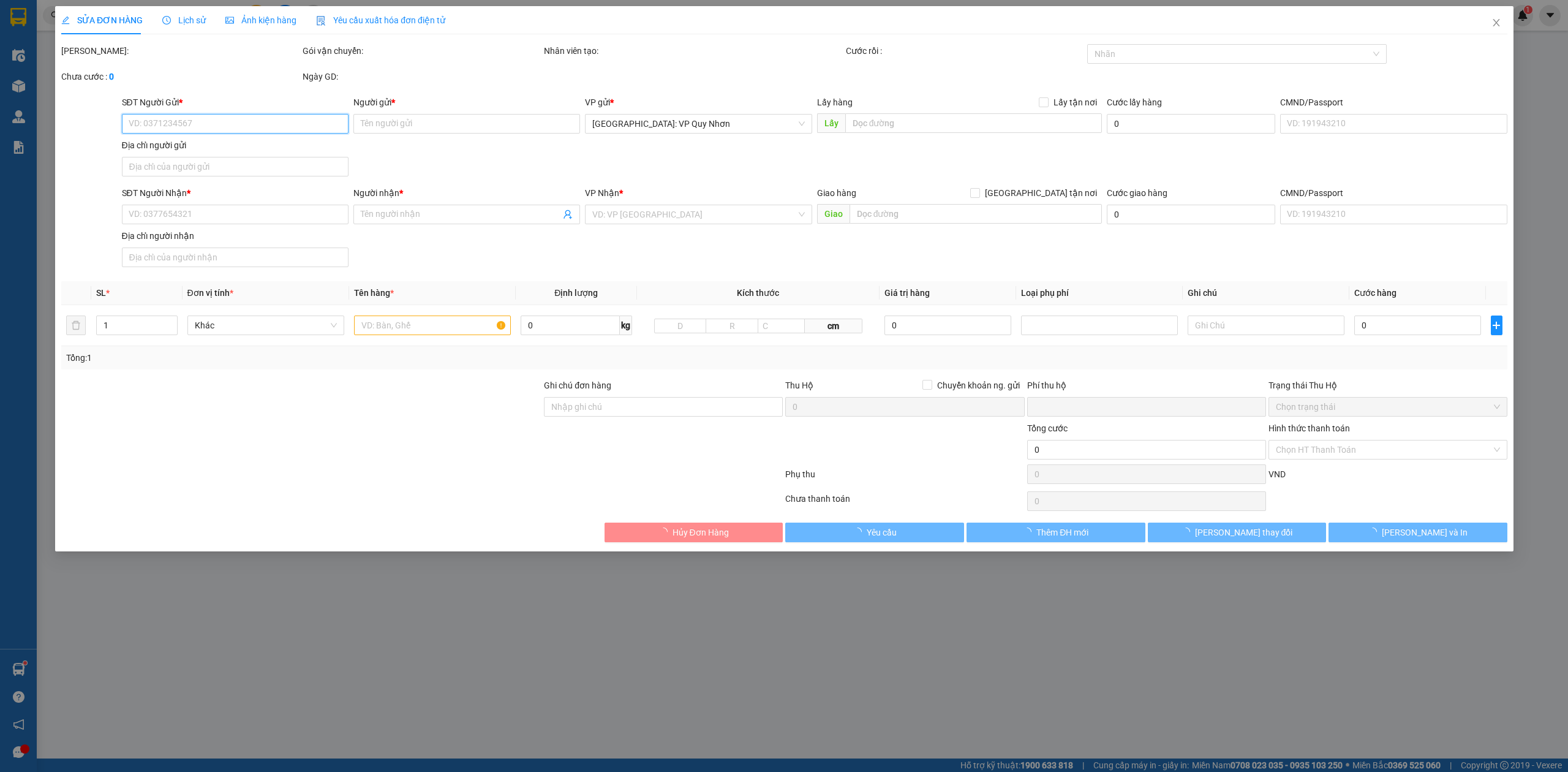
type input "0796992635"
type input "vũ"
type input "0565366399"
type input "a Quân"
type input "hàng k bao bể vỡ hư hỏng ( CHƯA CÓ HÀNG )"
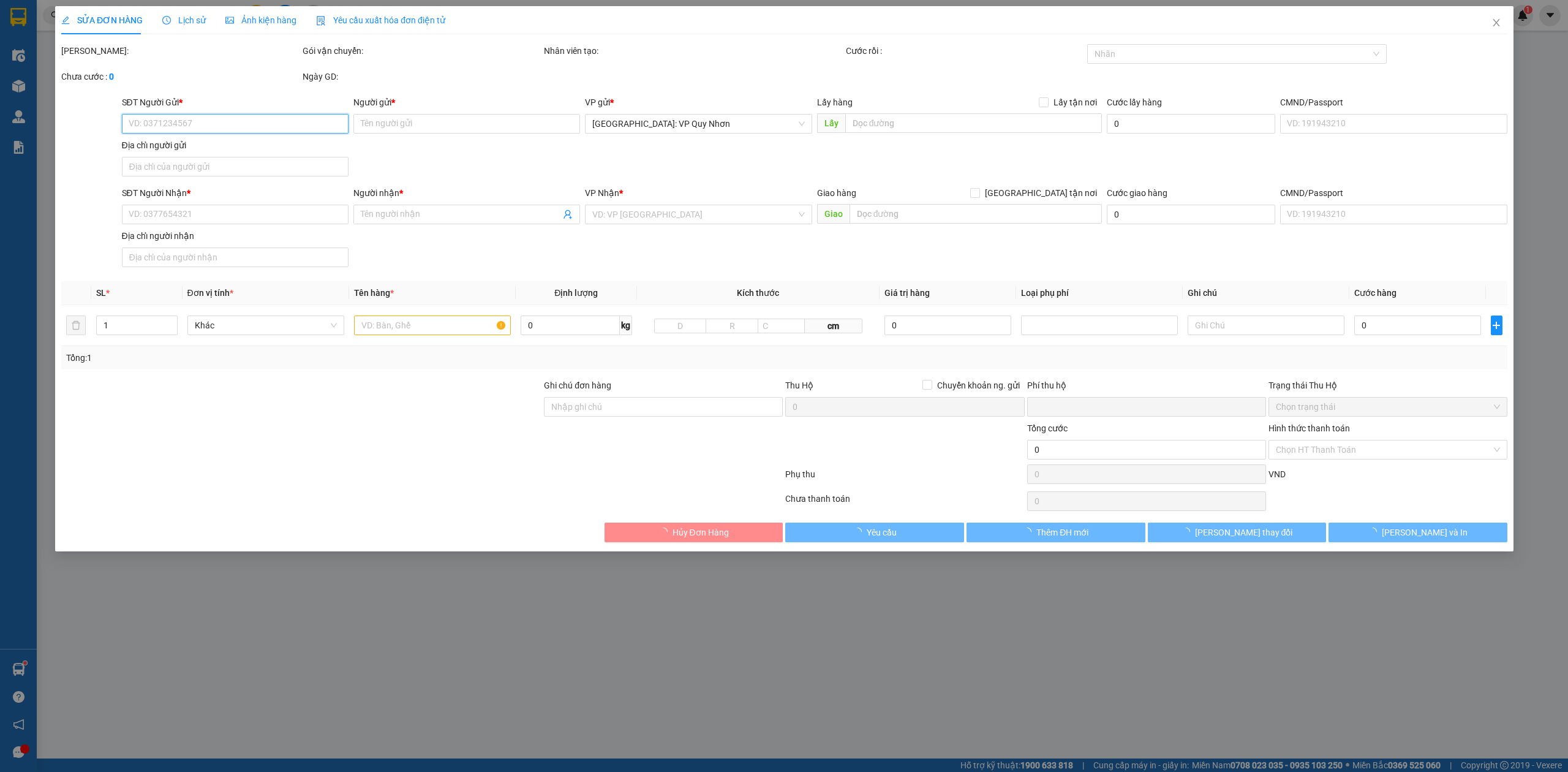
checkbox input "true"
type input "1.300.000"
type input "10.000"
type input "150.000"
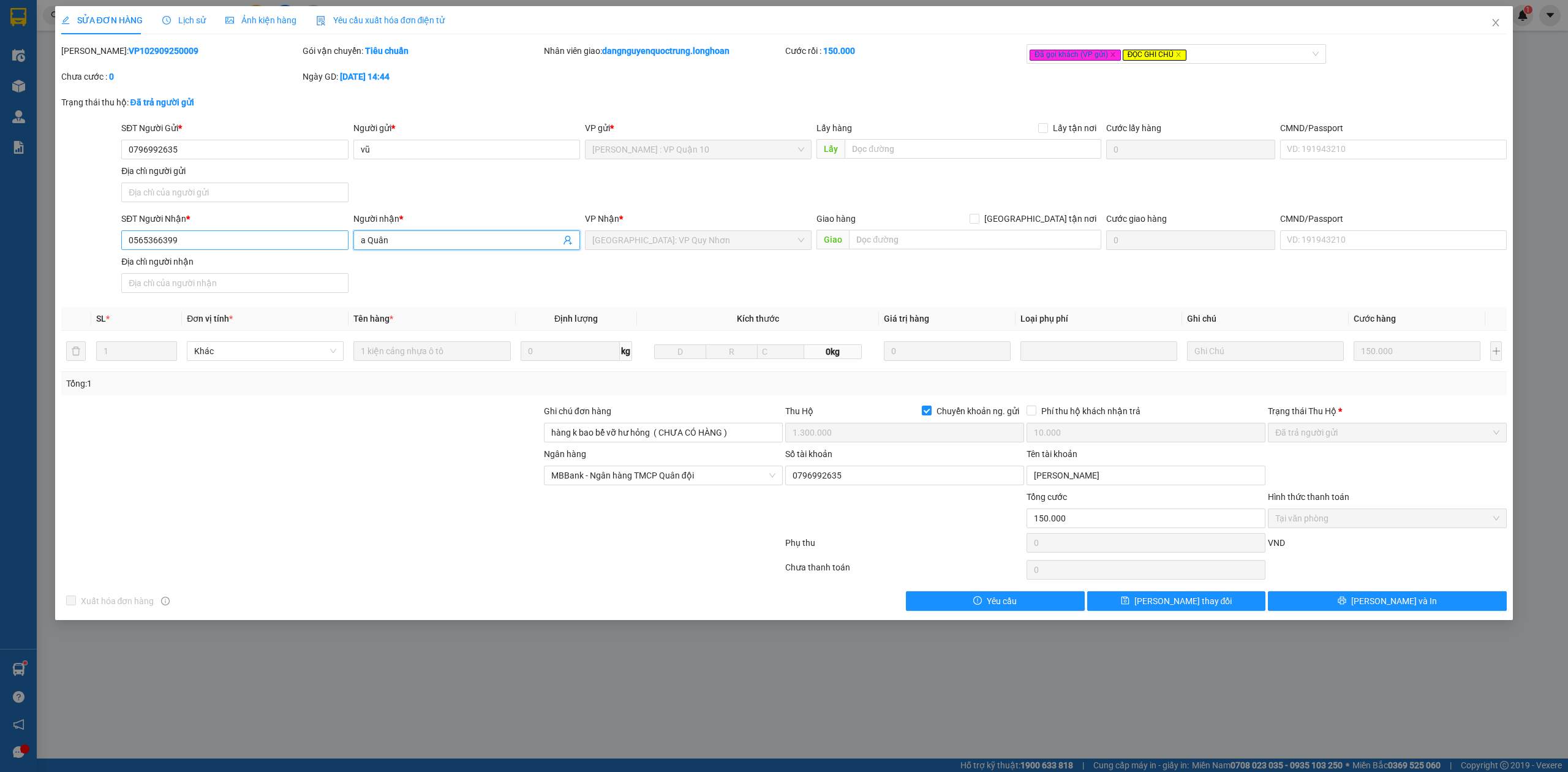
drag, startPoint x: 417, startPoint y: 244, endPoint x: 314, endPoint y: 232, distance: 103.7
click at [314, 232] on div "SĐT Người Nhận * 0565366399 Người nhận * a Quân a Quân VP Nhận * [GEOGRAPHIC_DA…" at bounding box center [813, 255] width 1391 height 86
drag, startPoint x: 197, startPoint y: 238, endPoint x: 92, endPoint y: 238, distance: 105.0
click at [92, 238] on div "SĐT Người Nhận * 0565366399 0565366399 Người nhận * a Quân VP Nhận * [GEOGRAPHI…" at bounding box center [784, 255] width 1449 height 86
drag, startPoint x: 403, startPoint y: 150, endPoint x: 329, endPoint y: 140, distance: 74.7
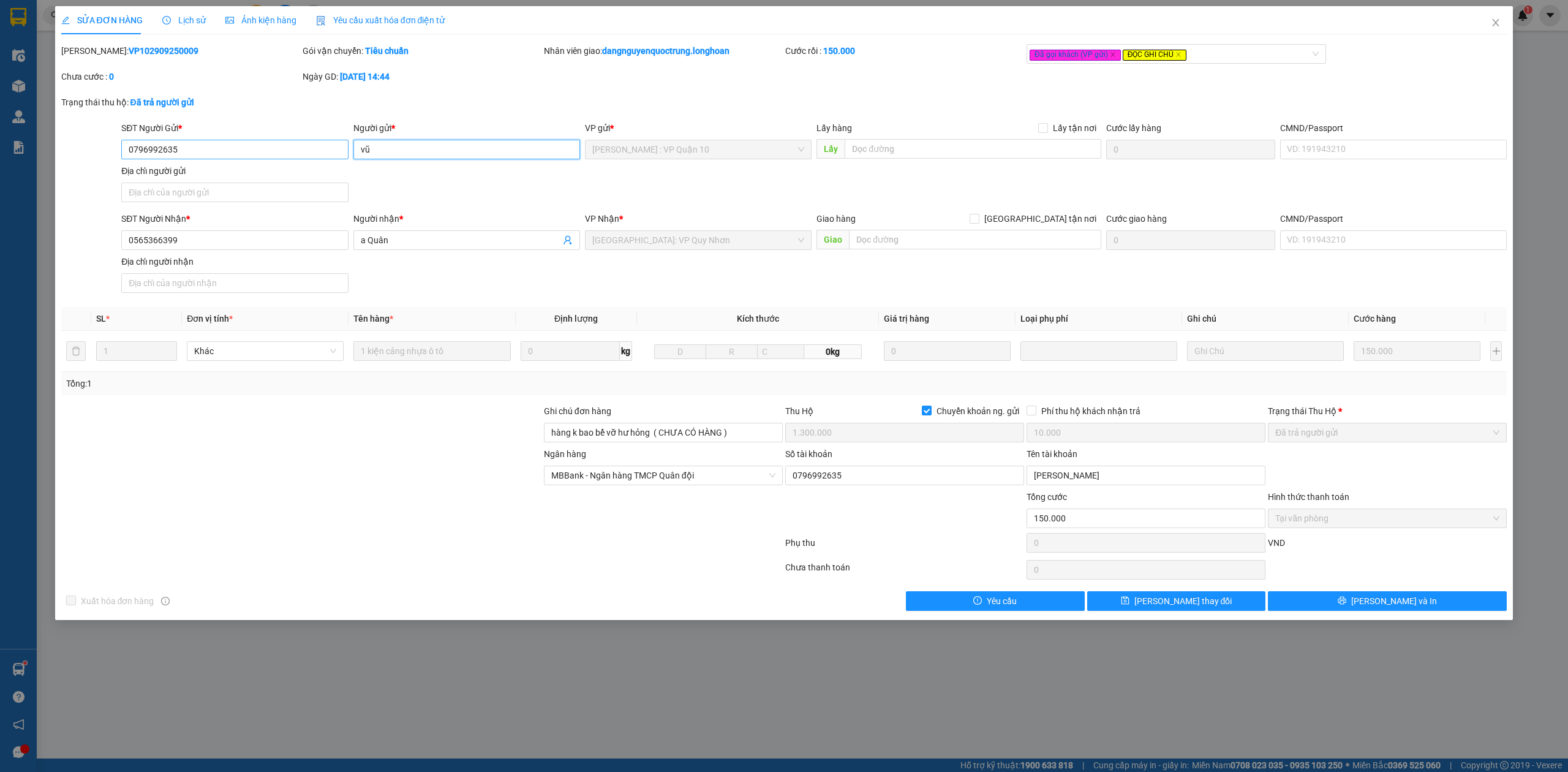
click at [329, 140] on div "SĐT Người Gửi * 0796992635 Người gửi * [PERSON_NAME] VP gửi * [GEOGRAPHIC_DATA]…" at bounding box center [813, 164] width 1391 height 86
drag, startPoint x: 213, startPoint y: 143, endPoint x: 74, endPoint y: 146, distance: 139.0
click at [76, 145] on div "SĐT Người Gửi * 0796992635 0796992635 Người gửi * vũ VP gửi * [GEOGRAPHIC_DATA]…" at bounding box center [784, 164] width 1449 height 86
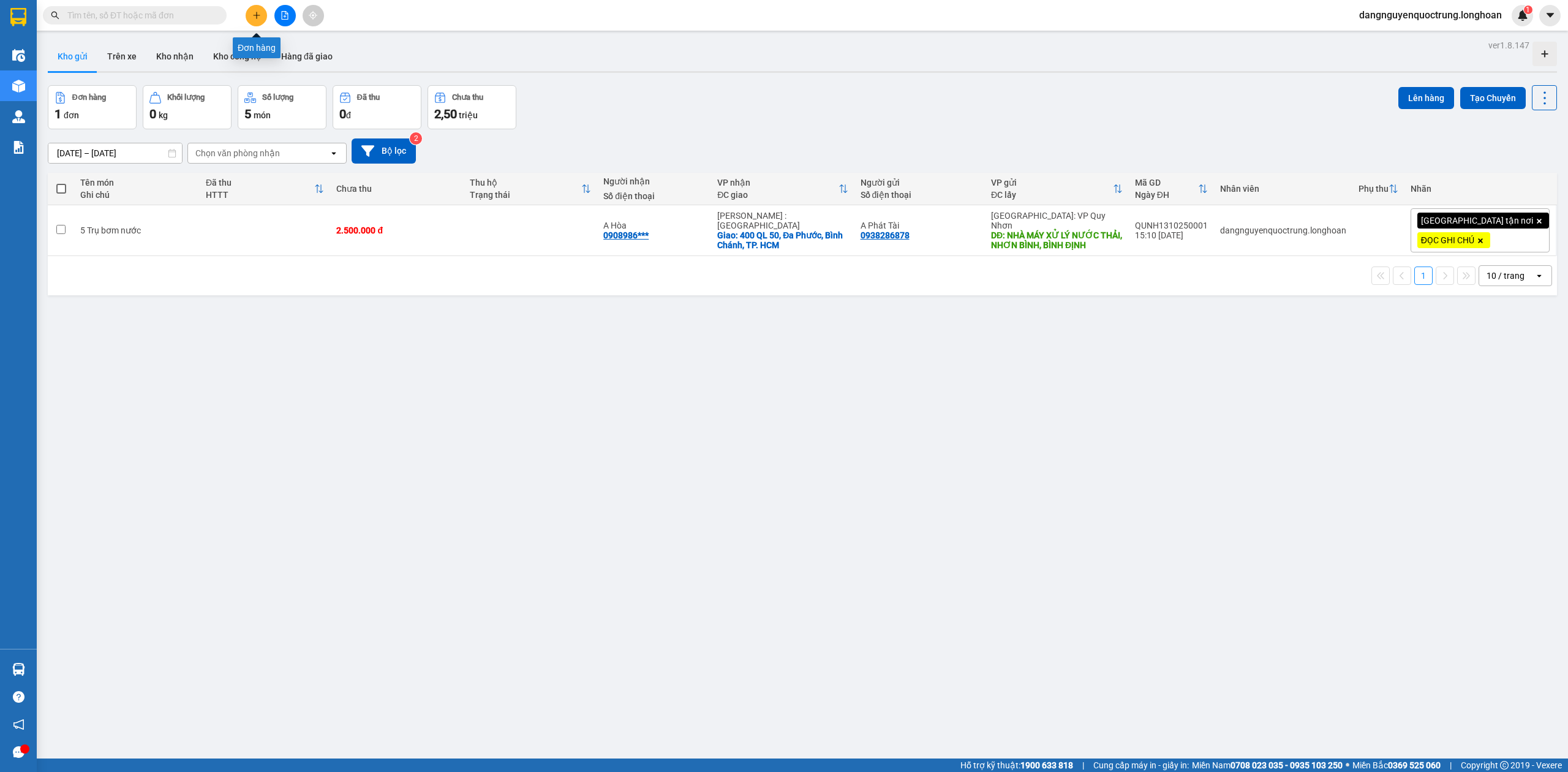
click at [258, 15] on icon "plus" at bounding box center [256, 15] width 7 height 1
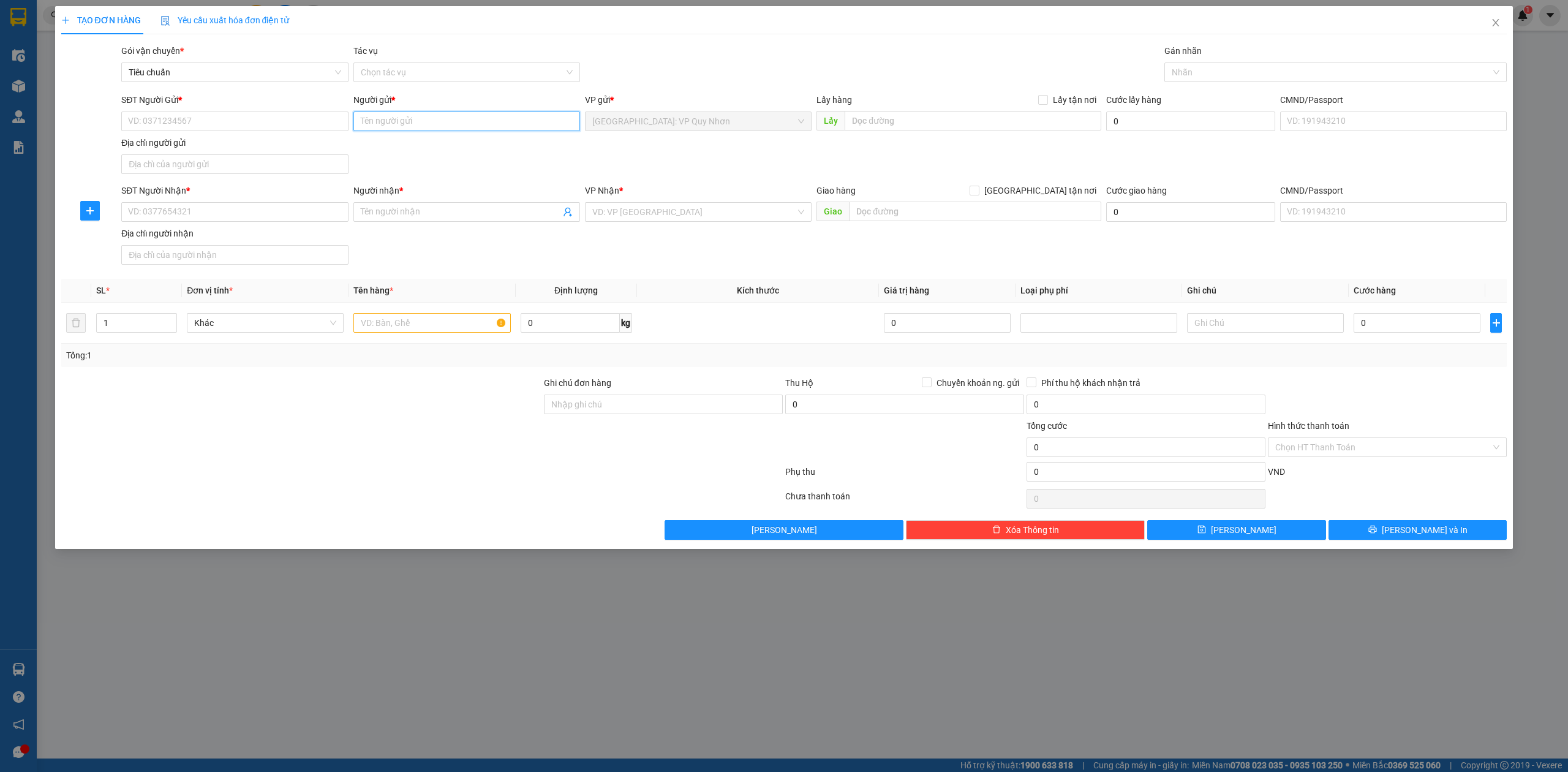
click at [409, 121] on input "Người gửi *" at bounding box center [467, 121] width 227 height 20
paste input "a Quân"
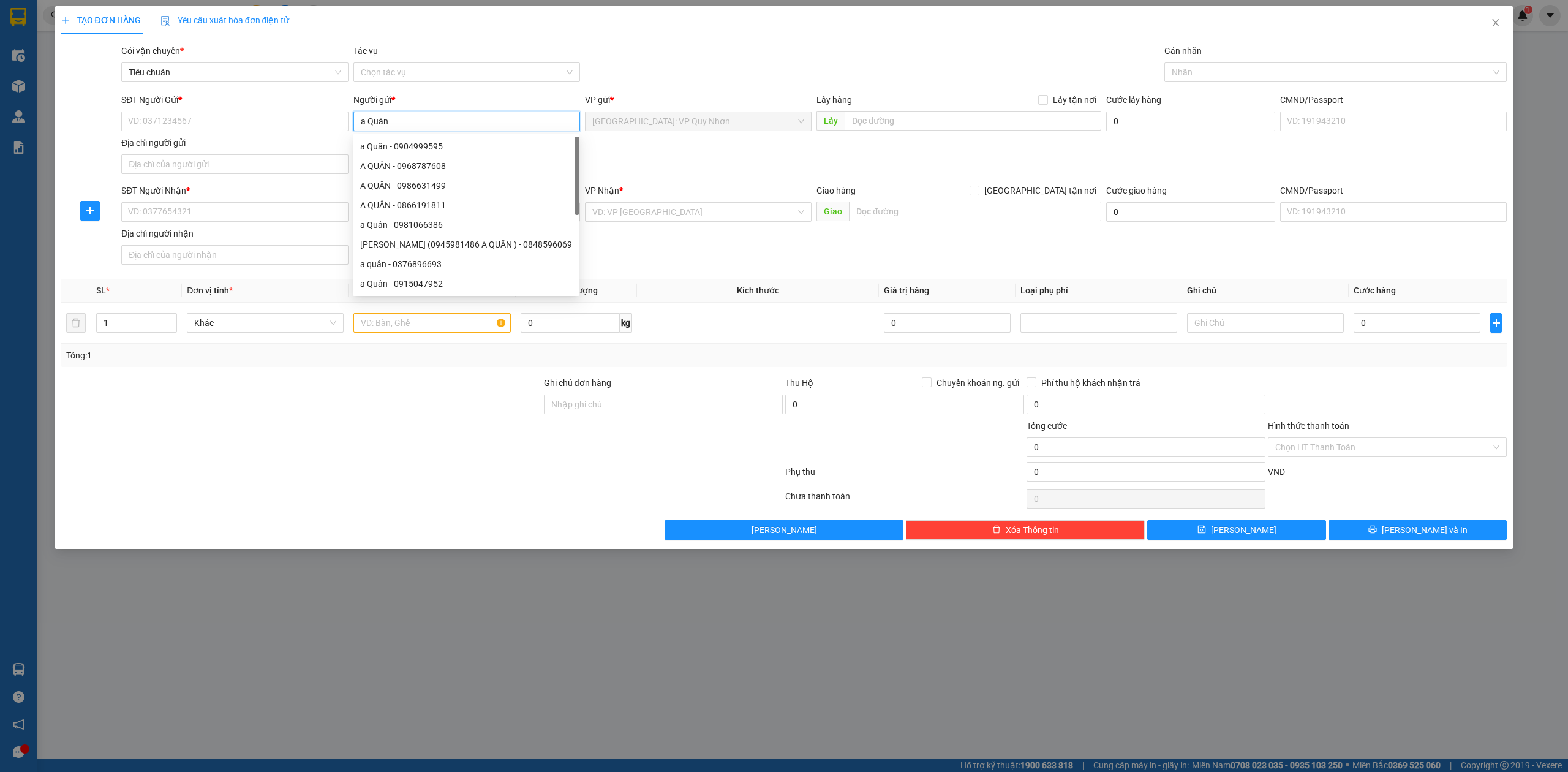
type input "a Quân"
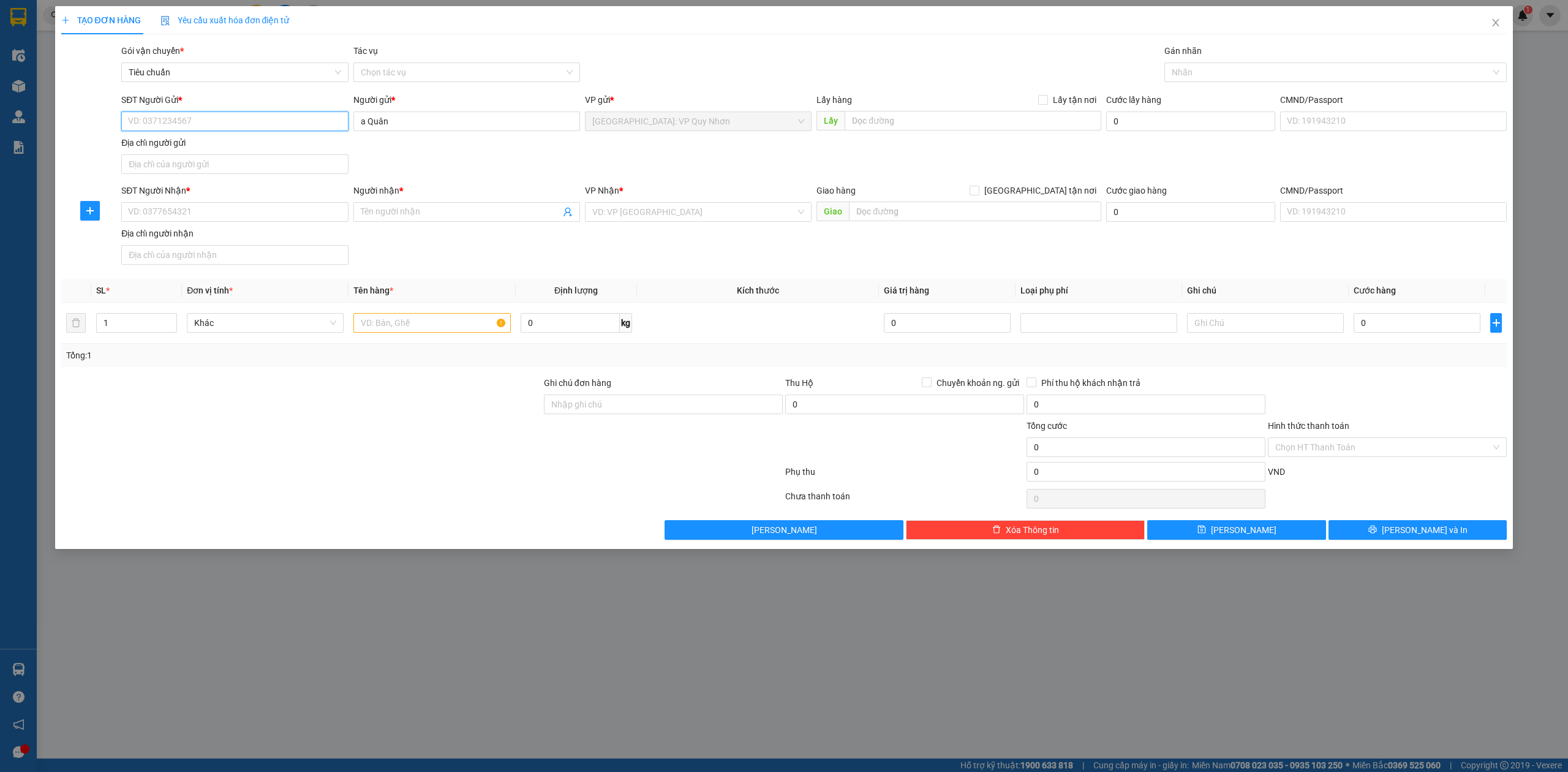
click at [244, 121] on input "SĐT Người Gửi *" at bounding box center [235, 121] width 227 height 20
paste input "0565366399"
type input "0565366399"
click at [471, 207] on input "Người nhận *" at bounding box center [460, 212] width 200 height 14
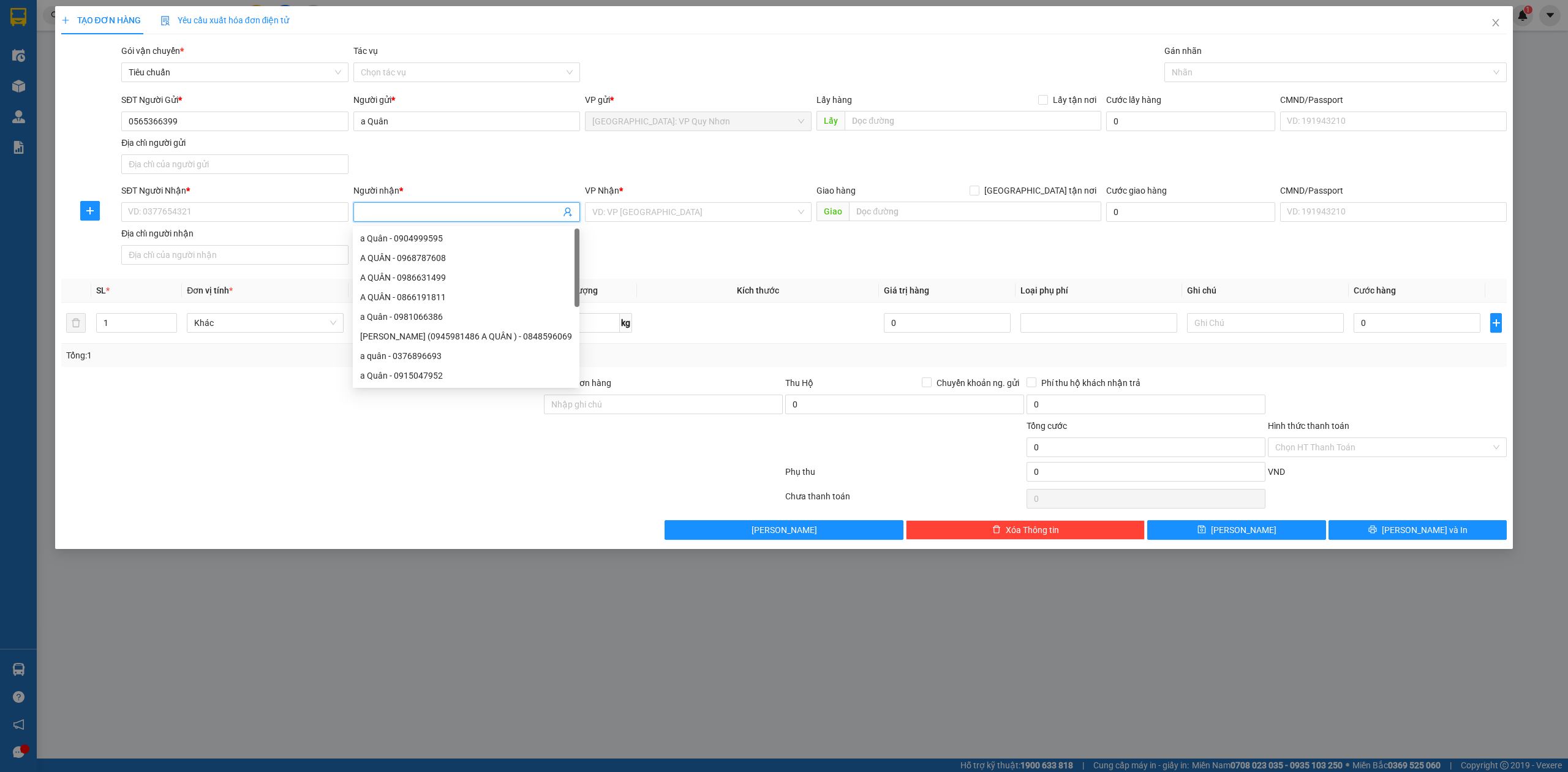
paste input "vũ"
type input "vũ"
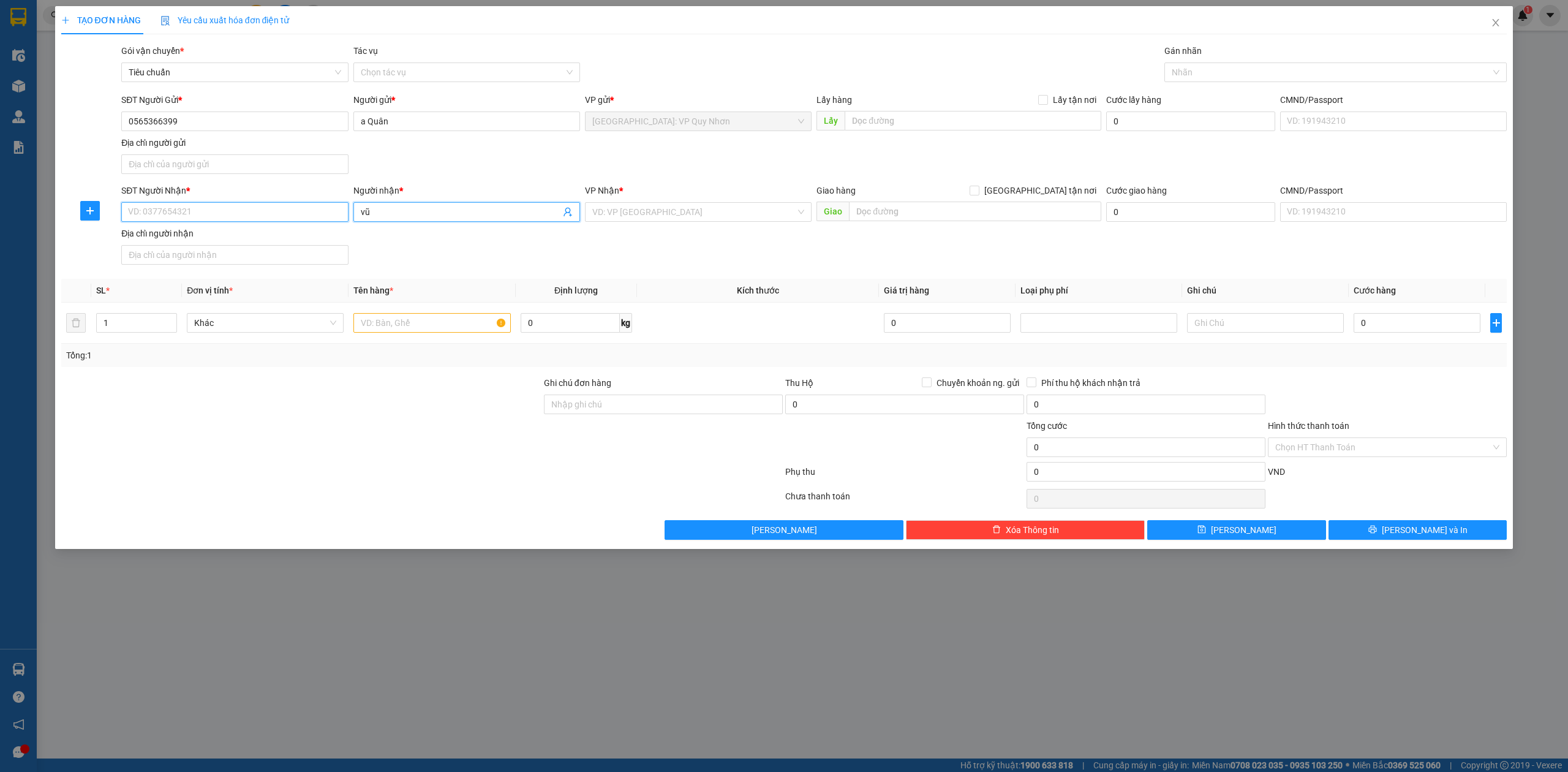
click at [279, 216] on input "SĐT Người Nhận *" at bounding box center [235, 212] width 227 height 20
paste input "0796992635"
type input "0796992635"
click at [547, 252] on div "SĐT Người Nhận * 0796992635 0796992635 Người nhận * vũ VP Nhận * VD: VP Sài Gòn…" at bounding box center [813, 227] width 1391 height 86
click at [696, 216] on input "search" at bounding box center [694, 212] width 204 height 18
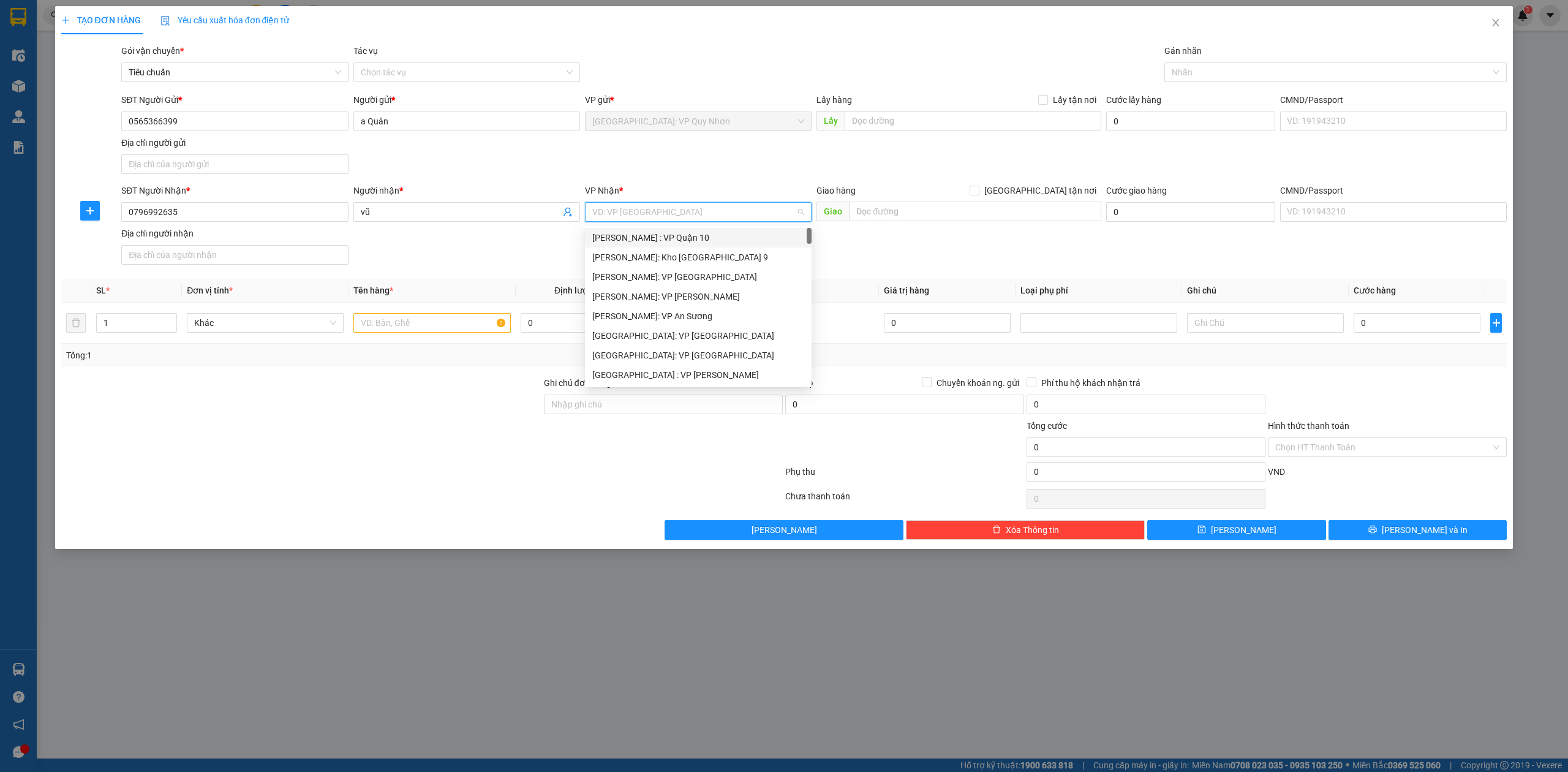
click at [701, 231] on div "[PERSON_NAME] : VP Quận 10" at bounding box center [699, 238] width 212 height 14
click at [667, 238] on div "[PERSON_NAME] : VP Quận 10" at bounding box center [699, 238] width 212 height 14
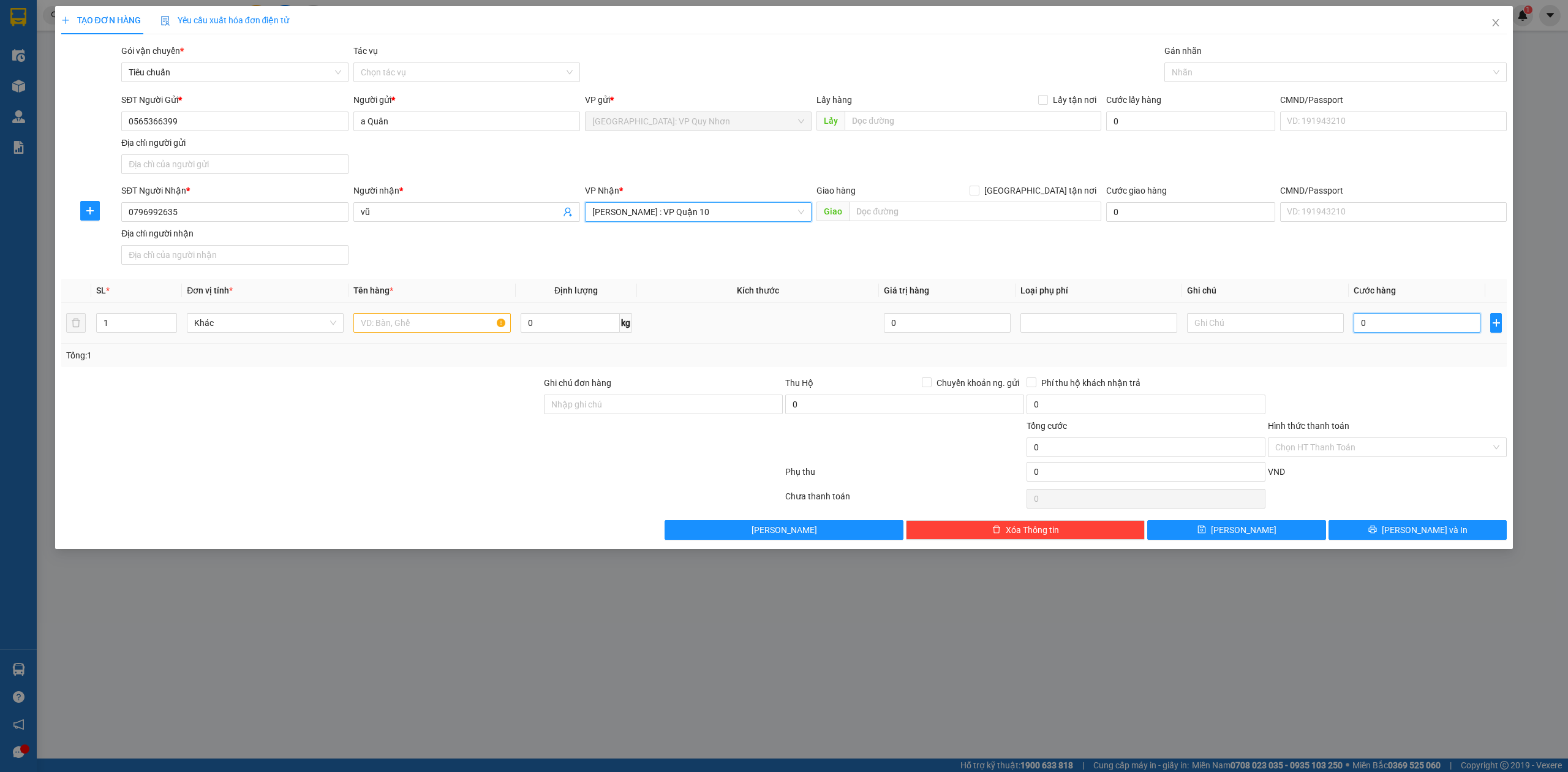
click at [1396, 329] on input "0" at bounding box center [1417, 323] width 126 height 20
type input "1"
type input "12"
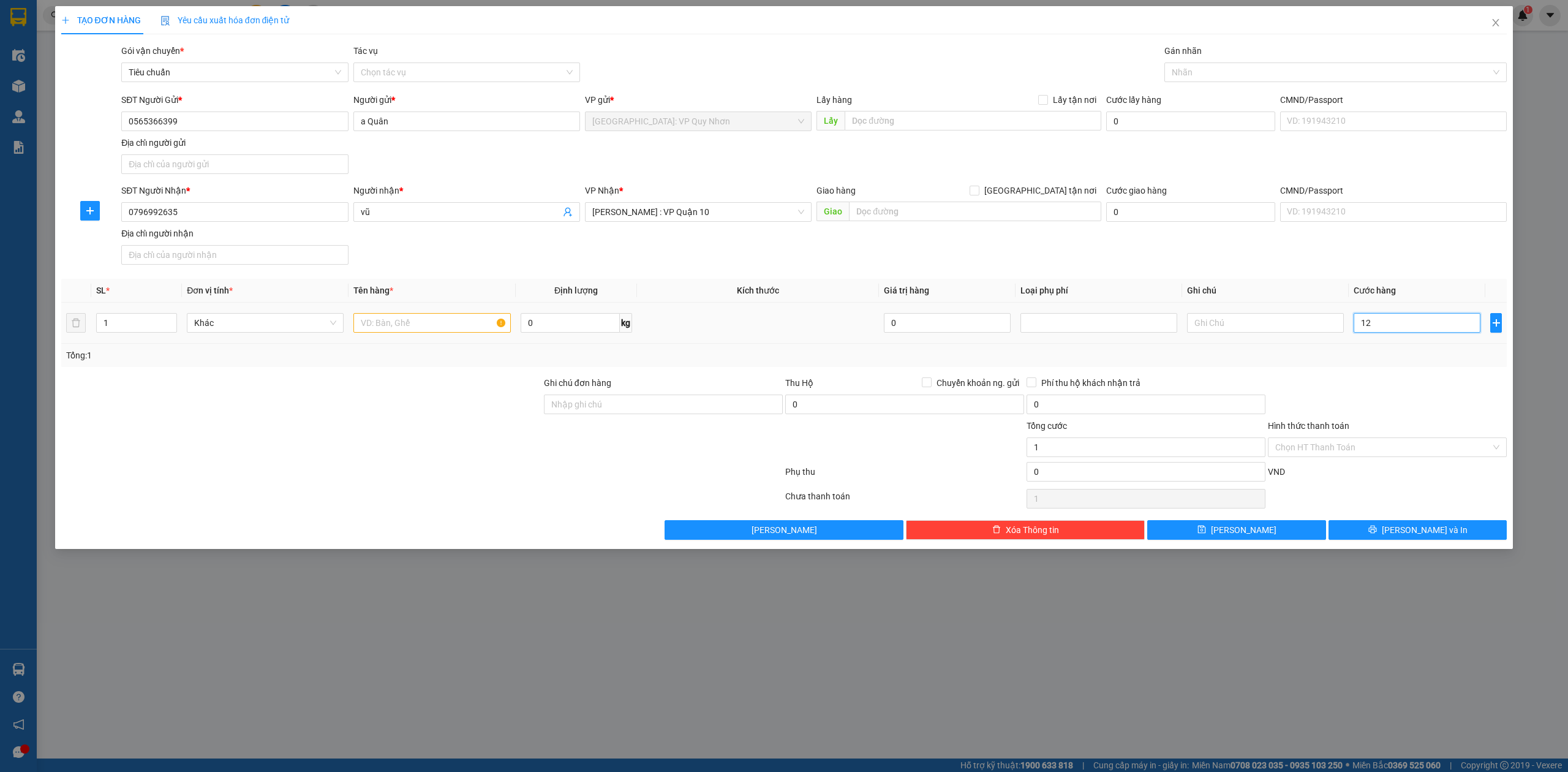
type input "12"
type input "120"
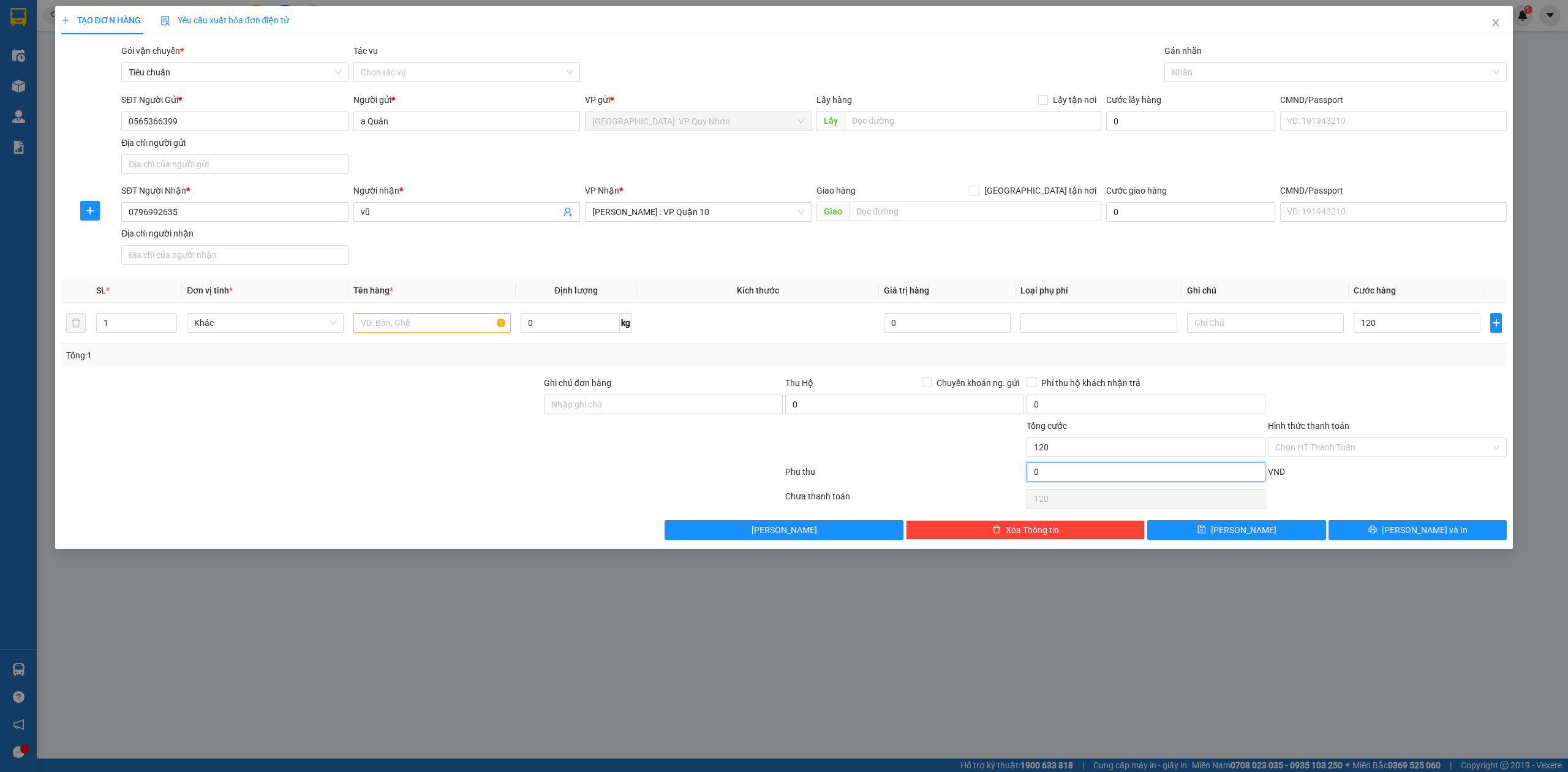
type input "120.000"
click at [1158, 468] on input "0" at bounding box center [1146, 471] width 239 height 20
type input "120.003"
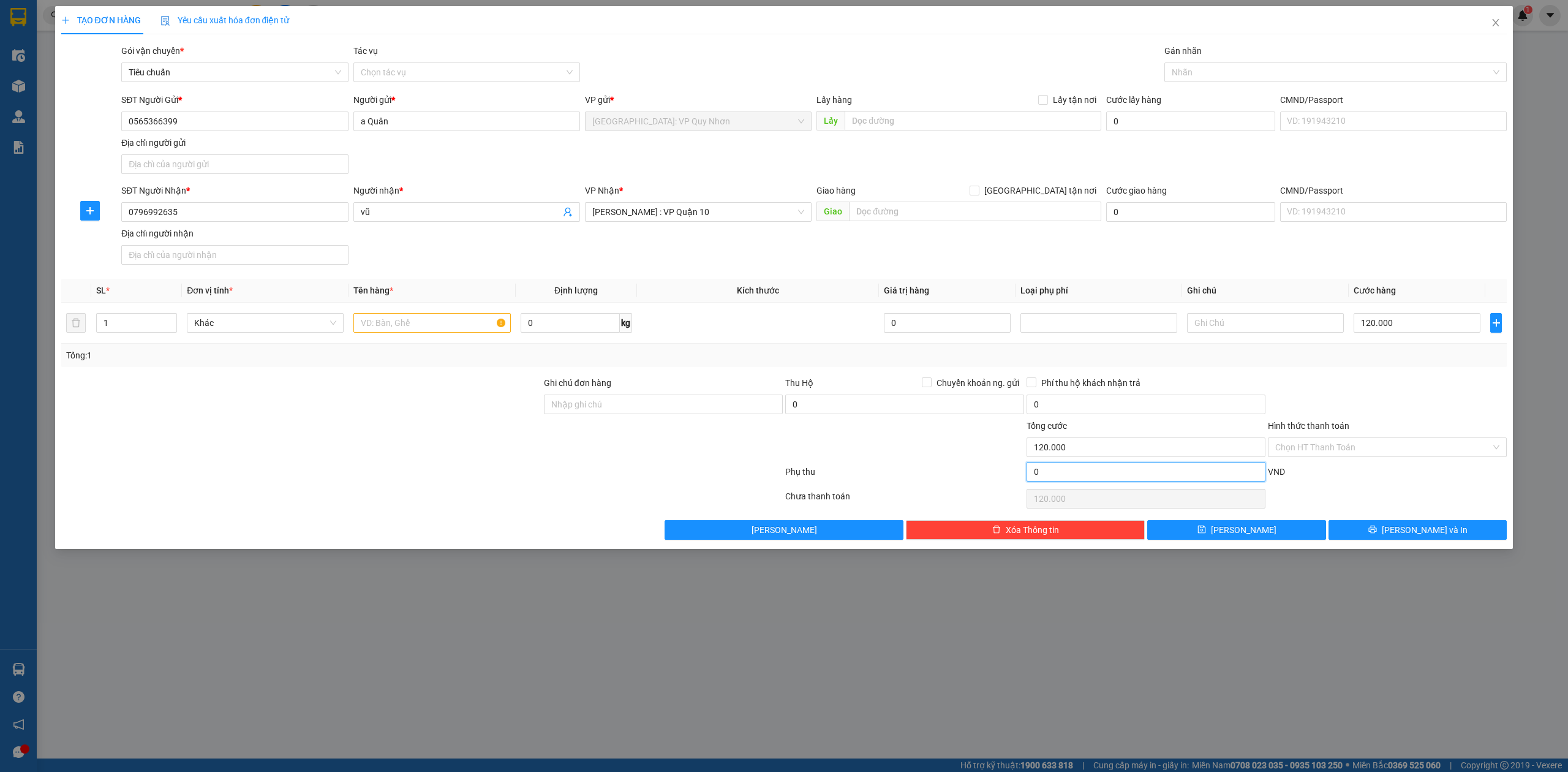
type input "3"
type input "120.003"
type input "120.030"
type input "30"
type input "120.030"
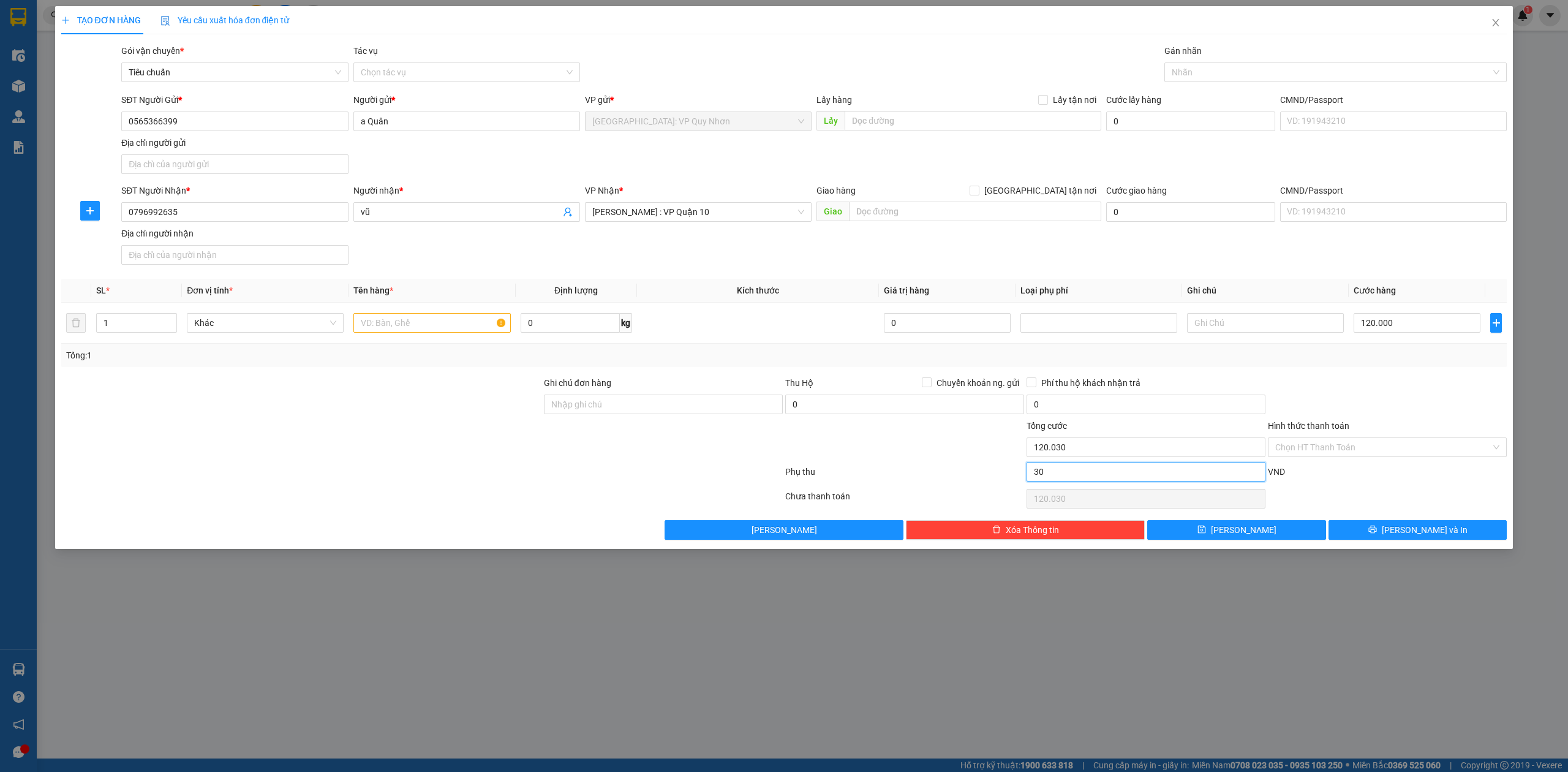
type input "30"
type input "150.000"
type input "30.000"
click at [1447, 371] on div "Transit Pickup Surcharge Ids Transit Deliver Surcharge Ids Transit Deliver Surc…" at bounding box center [784, 292] width 1447 height 496
click at [1324, 446] on input "Hình thức thanh toán" at bounding box center [1383, 447] width 216 height 18
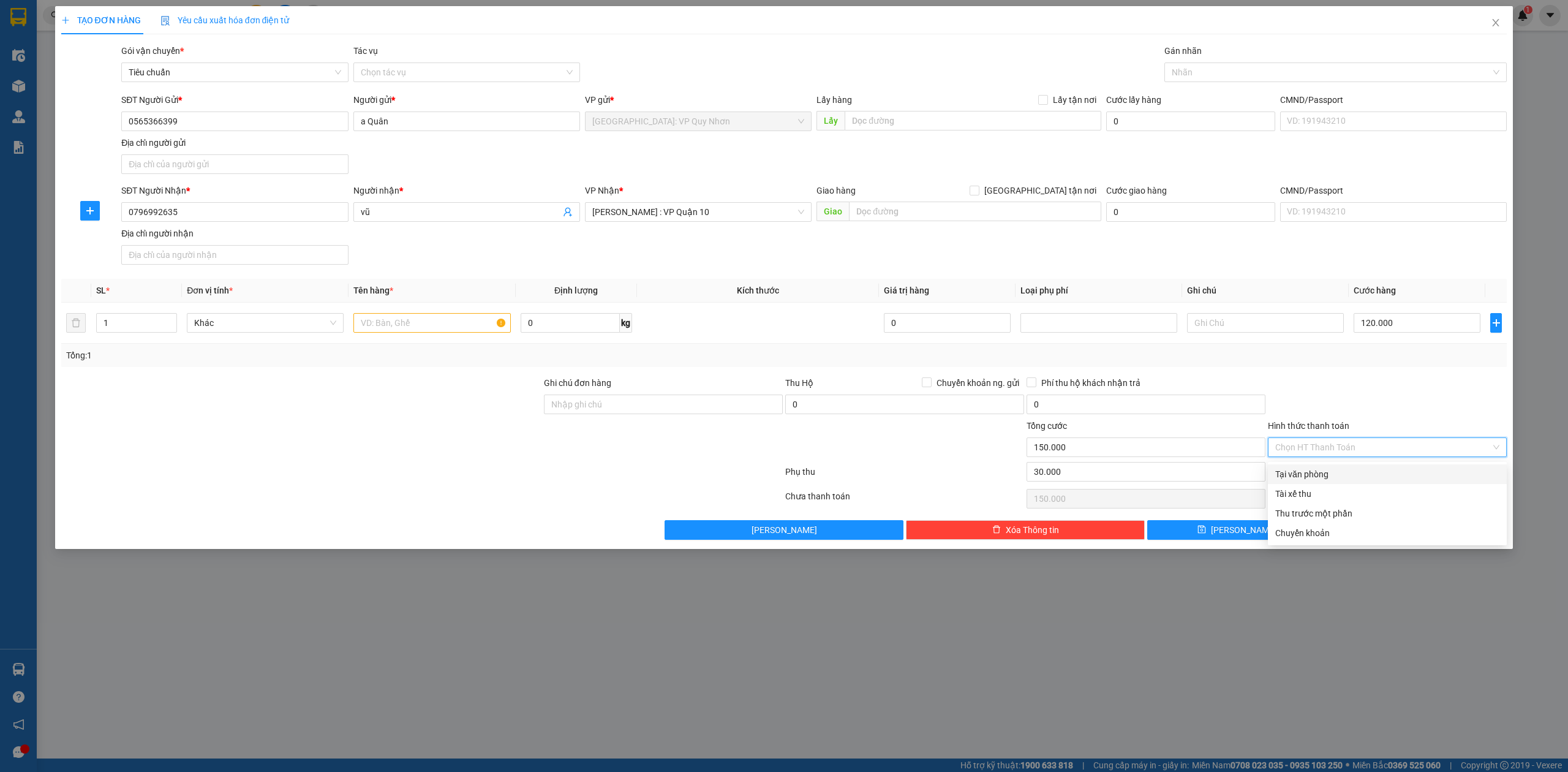
click at [1334, 470] on div "Tại văn phòng" at bounding box center [1387, 474] width 224 height 14
type input "0"
click at [415, 329] on input "text" at bounding box center [432, 323] width 157 height 20
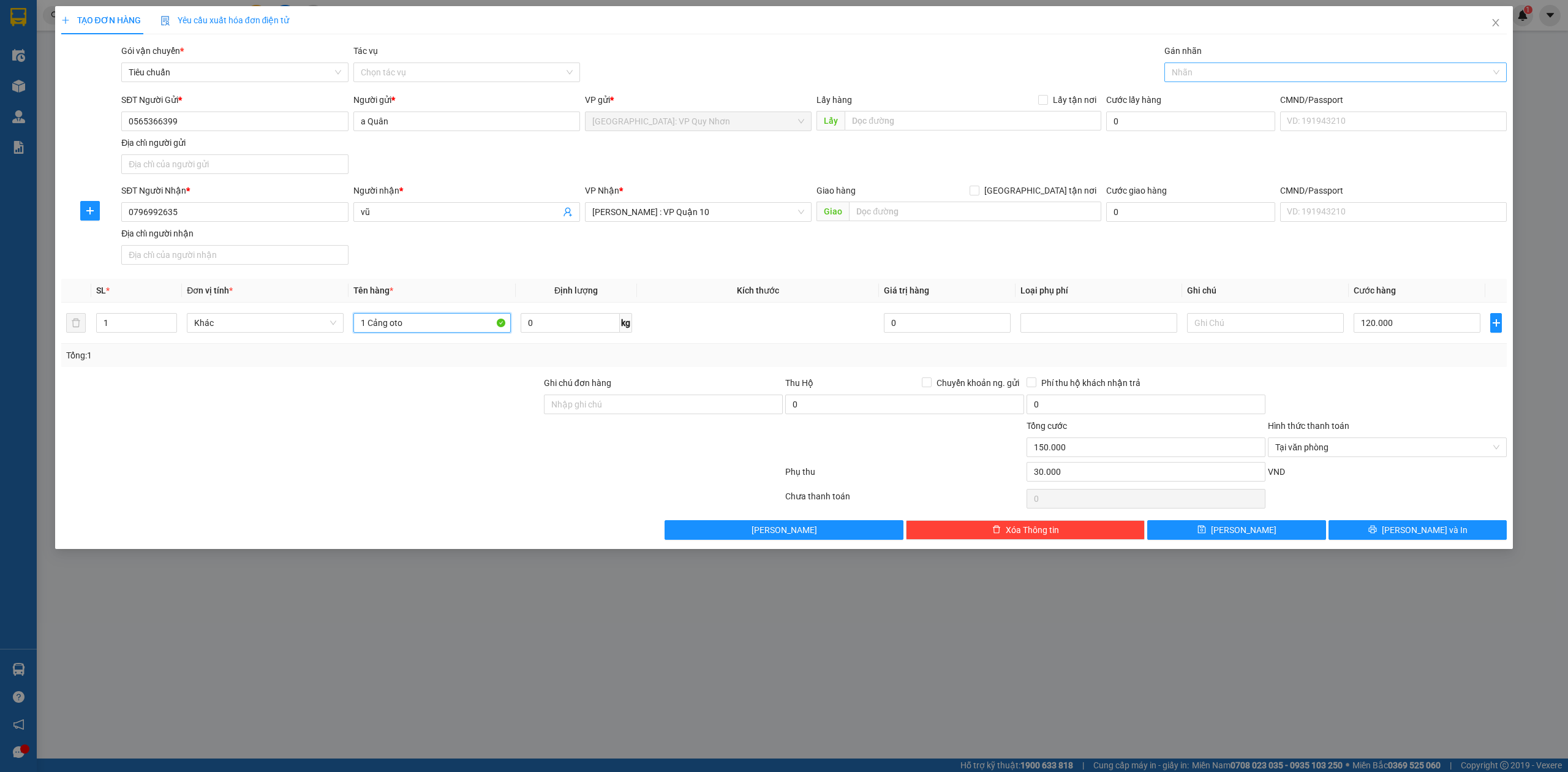
click at [1185, 65] on div at bounding box center [1330, 72] width 325 height 15
type input "1 Cảng oto"
type input "ghi"
click at [1194, 97] on div "ĐỌC GHI CHÚ" at bounding box center [1336, 97] width 329 height 14
click at [604, 408] on input "Ghi chú đơn hàng" at bounding box center [663, 404] width 239 height 20
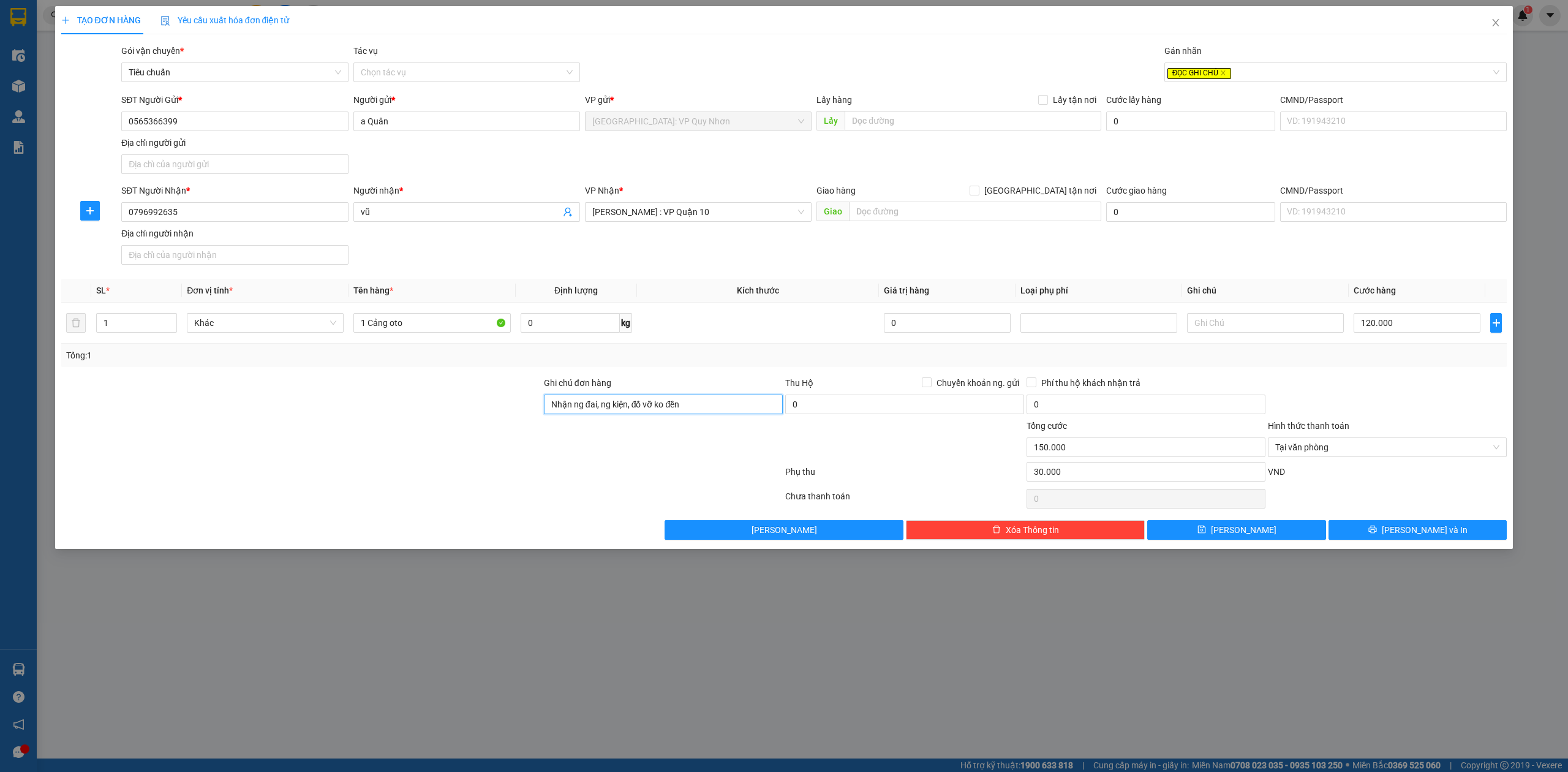
type input "Nhận ng đai, ng kiện, đổ vỡ ko đền"
click at [859, 355] on div "Tổng: 1" at bounding box center [784, 355] width 1436 height 14
click at [1363, 404] on div at bounding box center [1388, 397] width 241 height 43
click at [1434, 532] on span "[PERSON_NAME] và In" at bounding box center [1425, 530] width 86 height 14
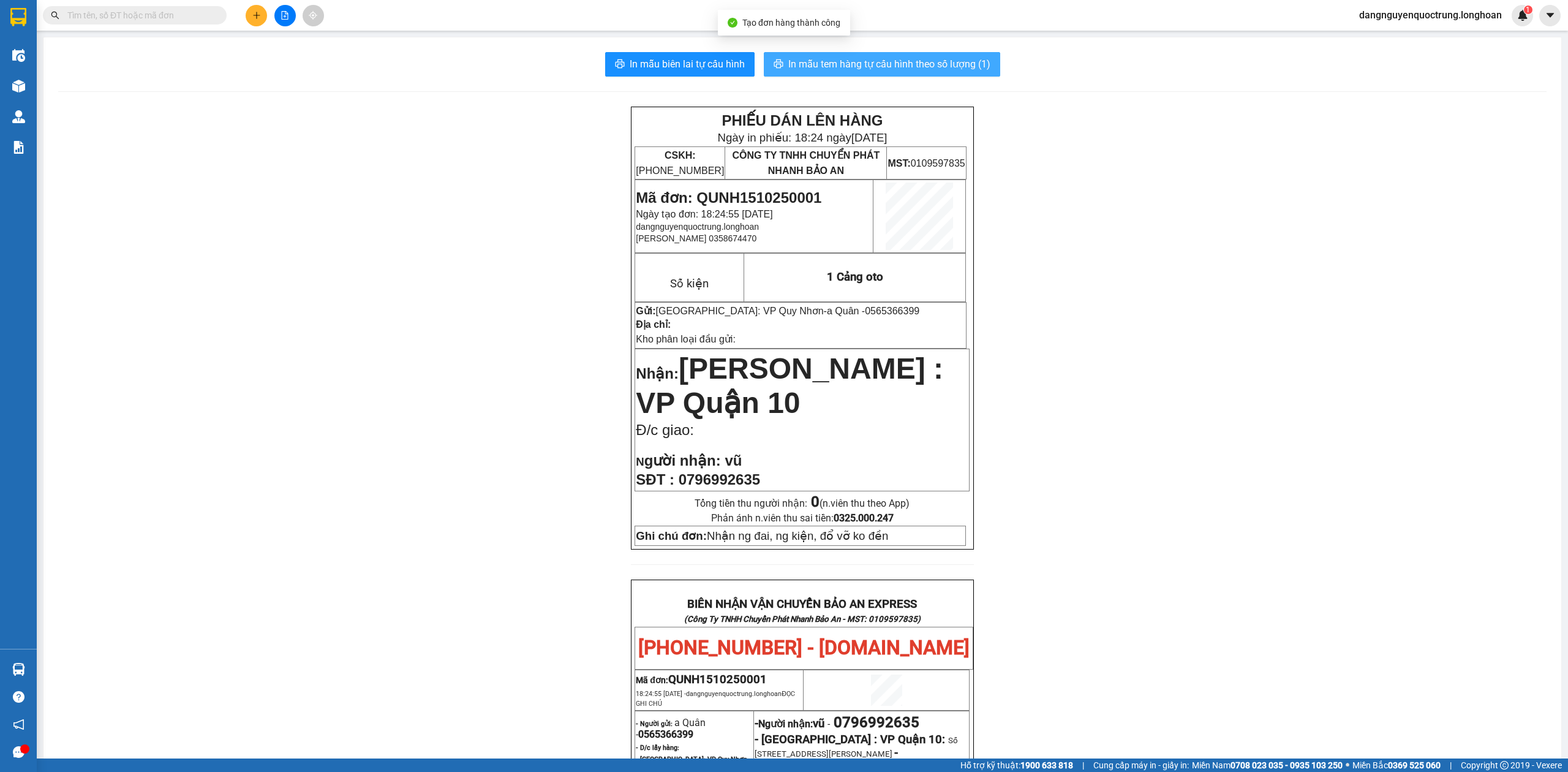
click at [800, 60] on span "In mẫu tem hàng tự cấu hình theo số lượng (1)" at bounding box center [890, 64] width 202 height 15
click at [851, 60] on span "In mẫu tem hàng tự cấu hình theo số lượng (1)" at bounding box center [890, 64] width 202 height 15
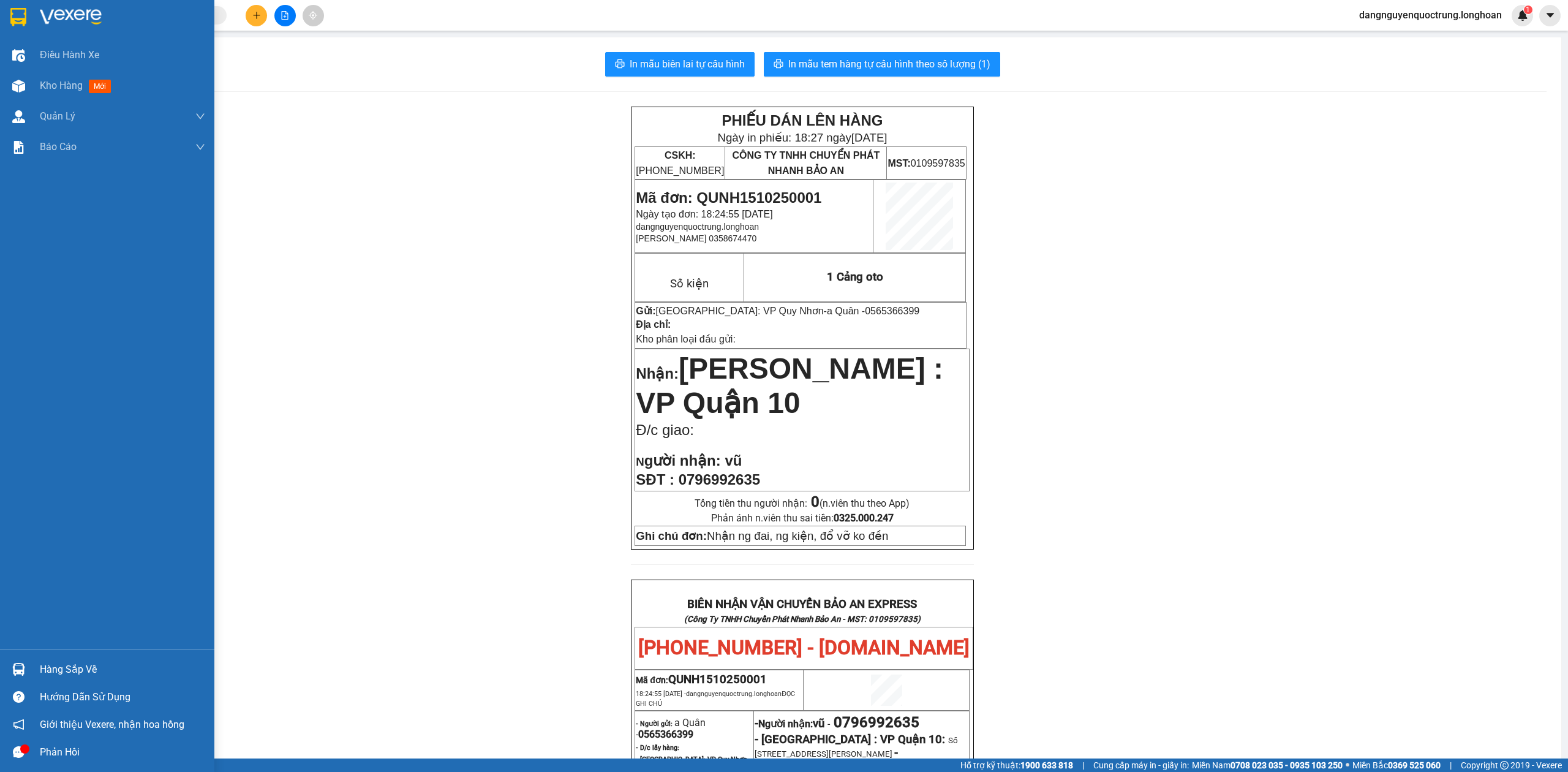
click at [21, 15] on img at bounding box center [18, 17] width 16 height 18
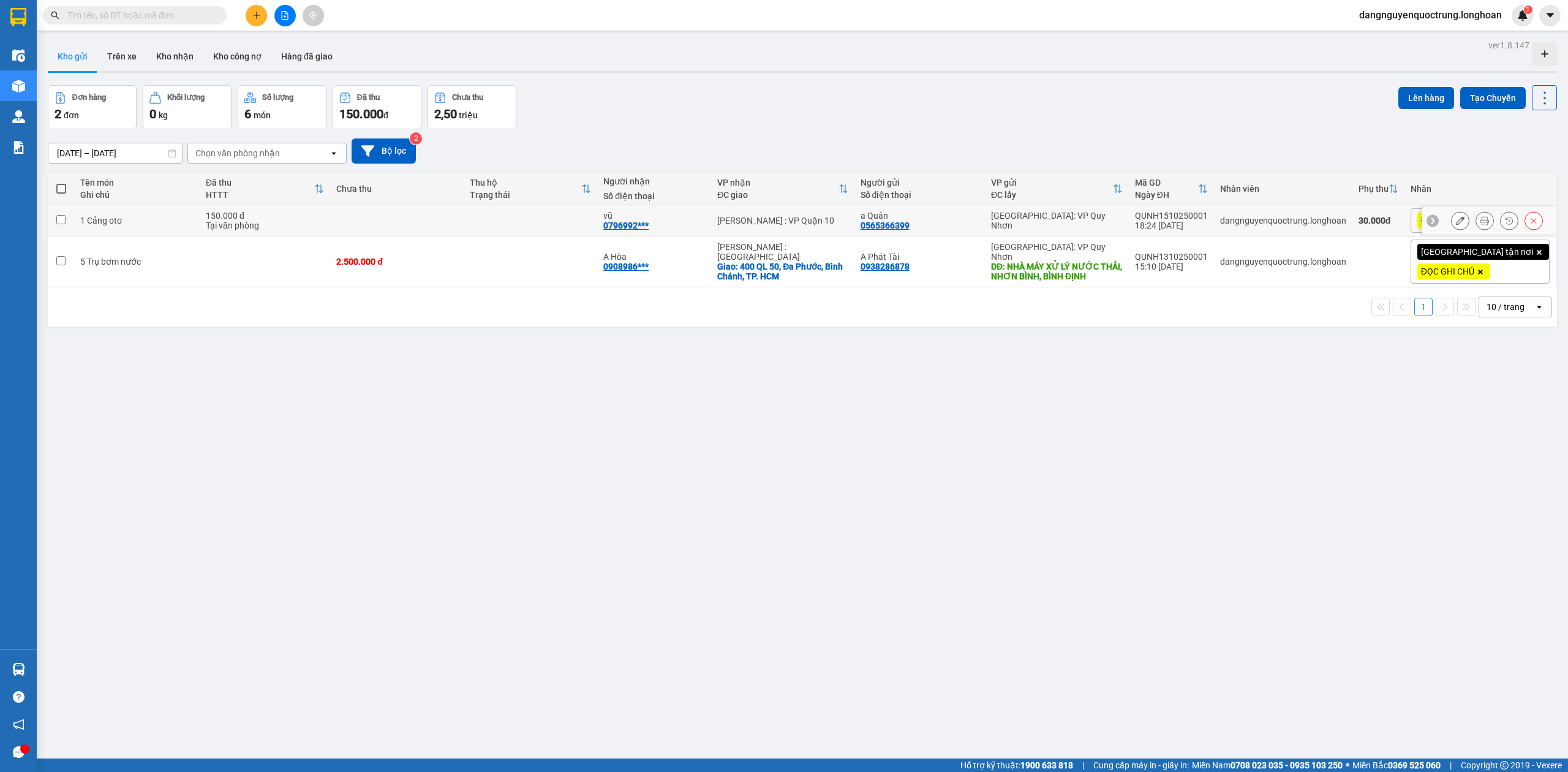
click at [1208, 213] on div "QUNH1510250001" at bounding box center [1172, 215] width 73 height 9
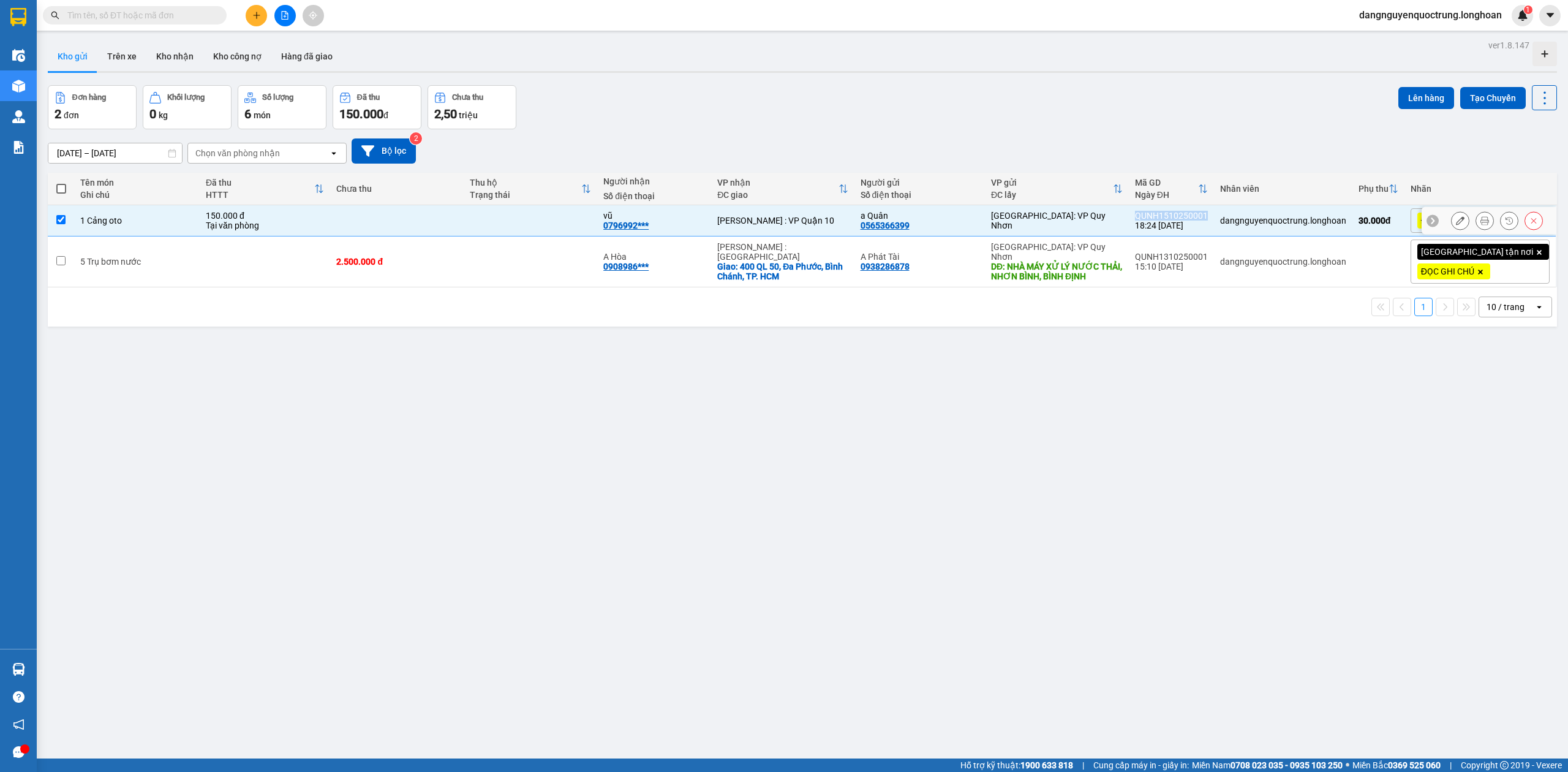
click at [1208, 213] on div "QUNH1510250001" at bounding box center [1172, 215] width 73 height 9
checkbox input "false"
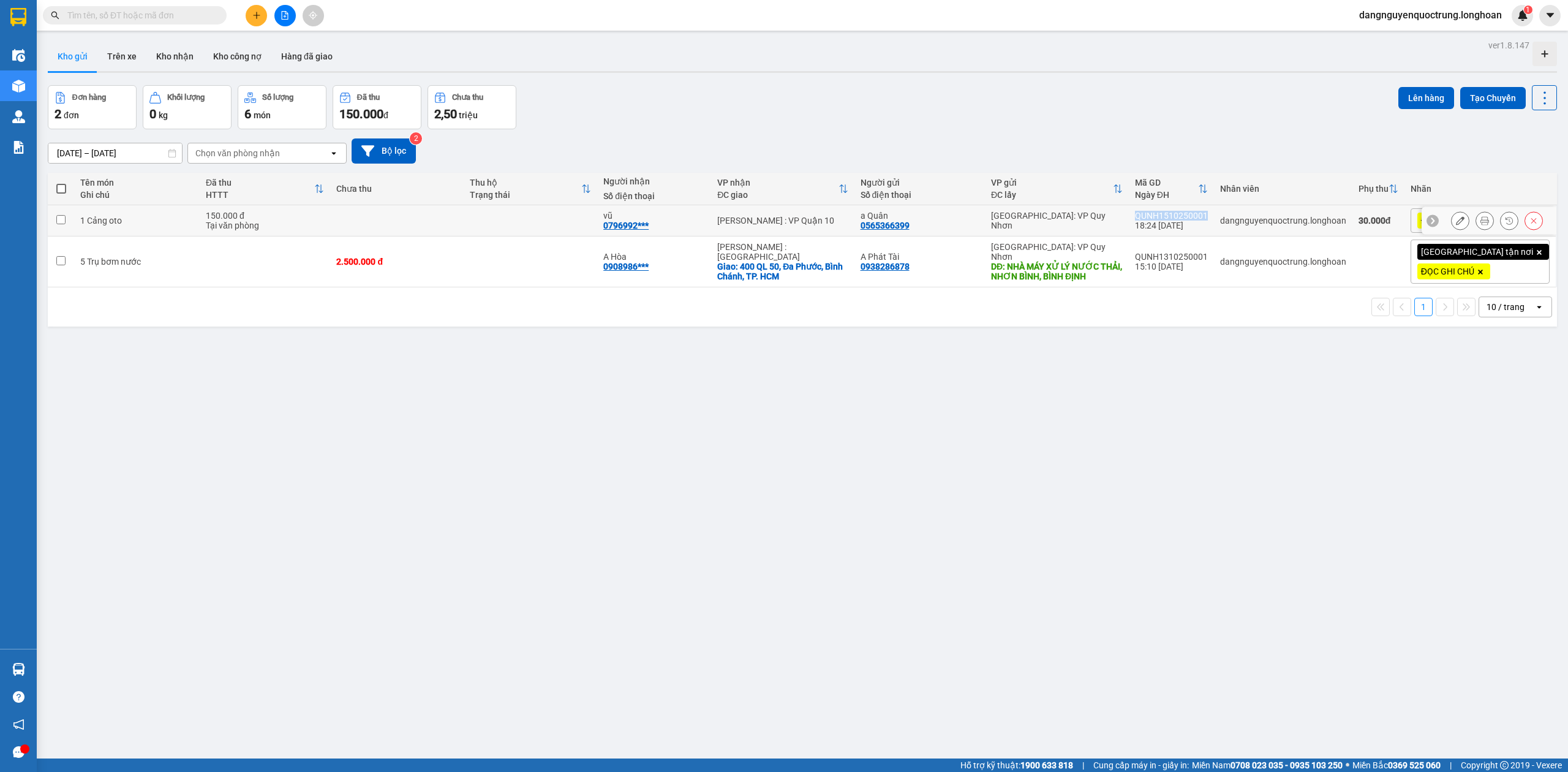
copy div "QUNH1510250001"
